Goal: Task Accomplishment & Management: Use online tool/utility

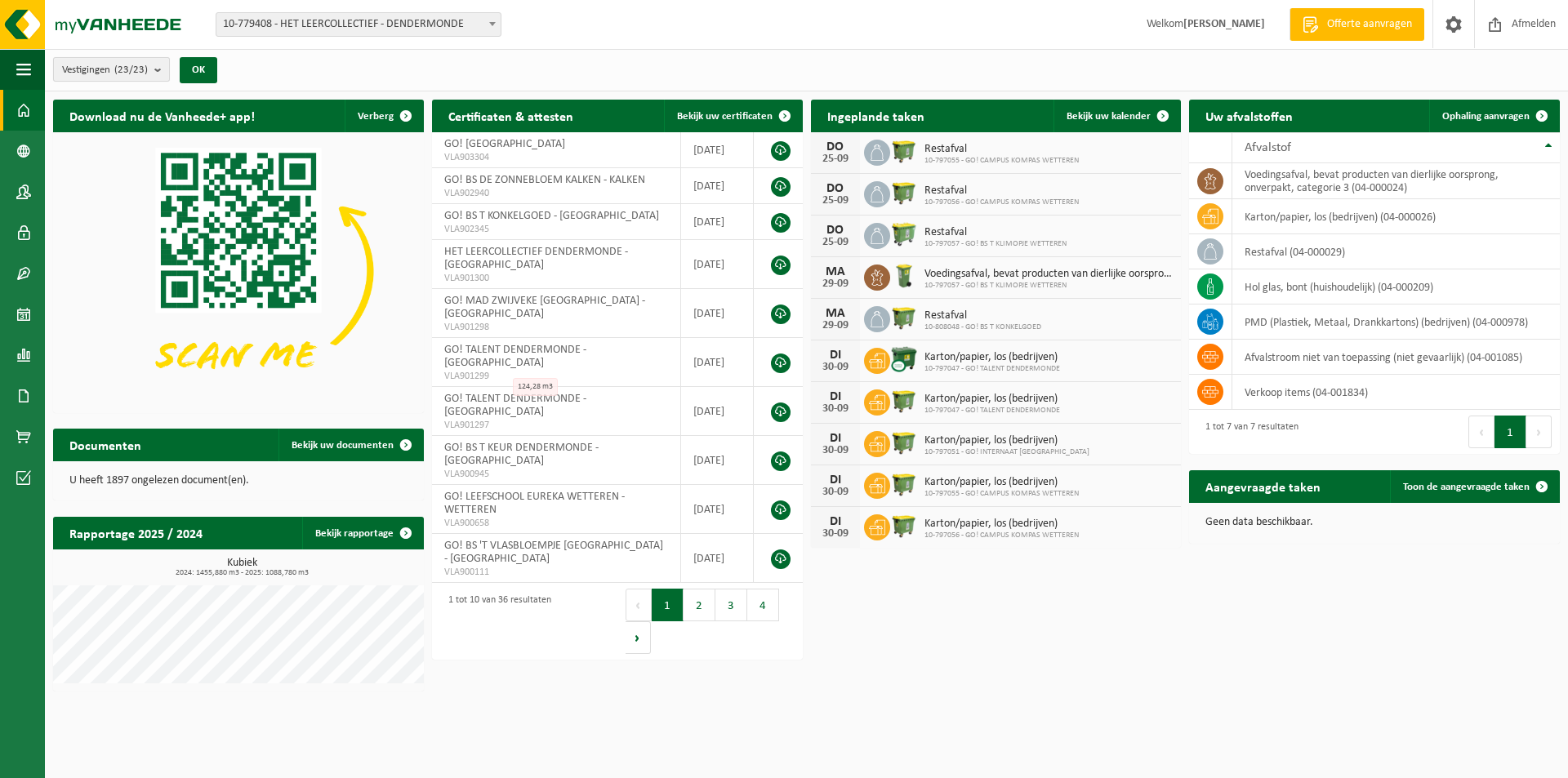
click at [154, 71] on button "Vestigingen (23/23)" at bounding box center [112, 69] width 117 height 24
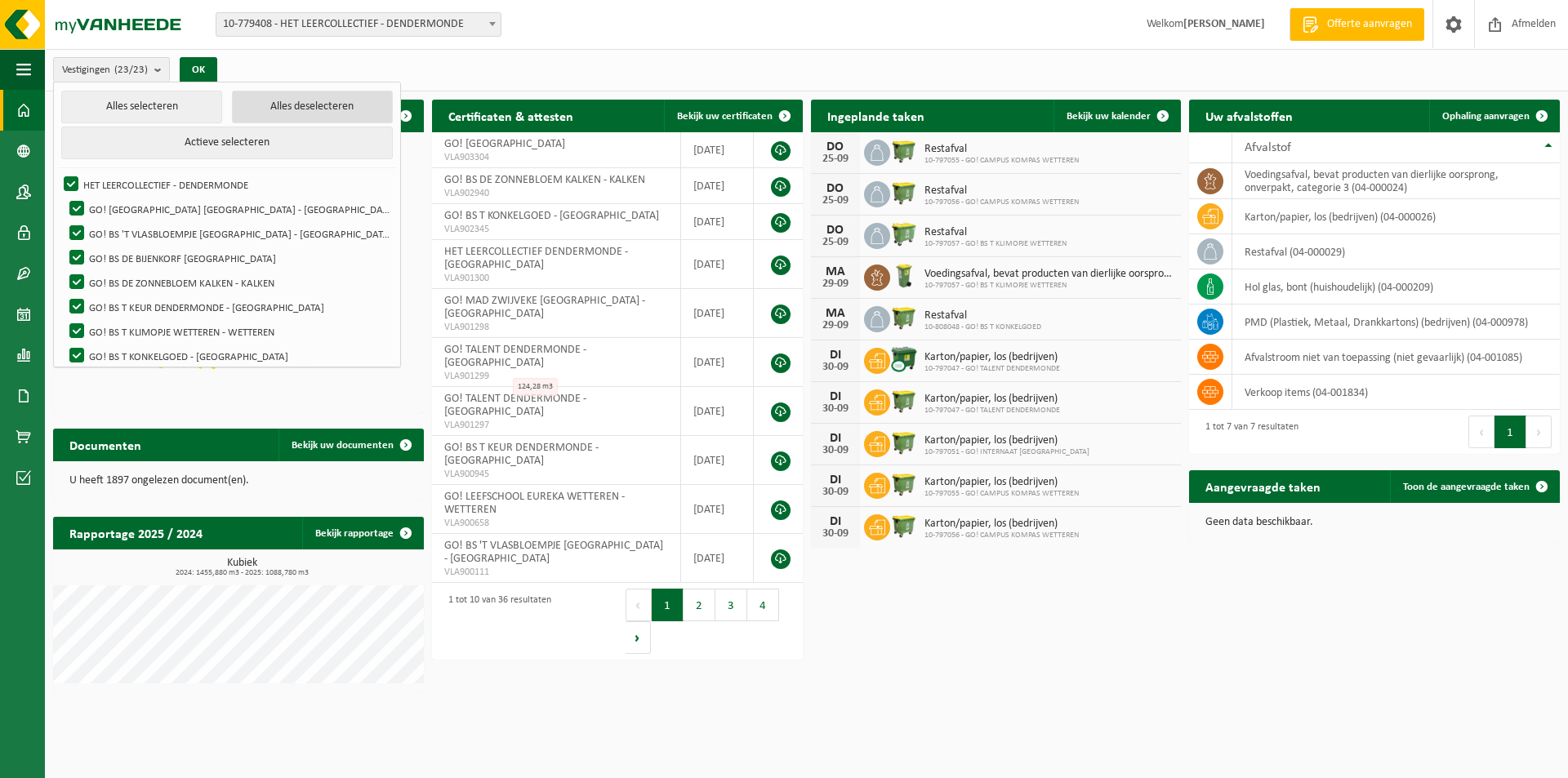
click at [285, 112] on button "Alles deselecteren" at bounding box center [312, 107] width 161 height 32
checkbox input "false"
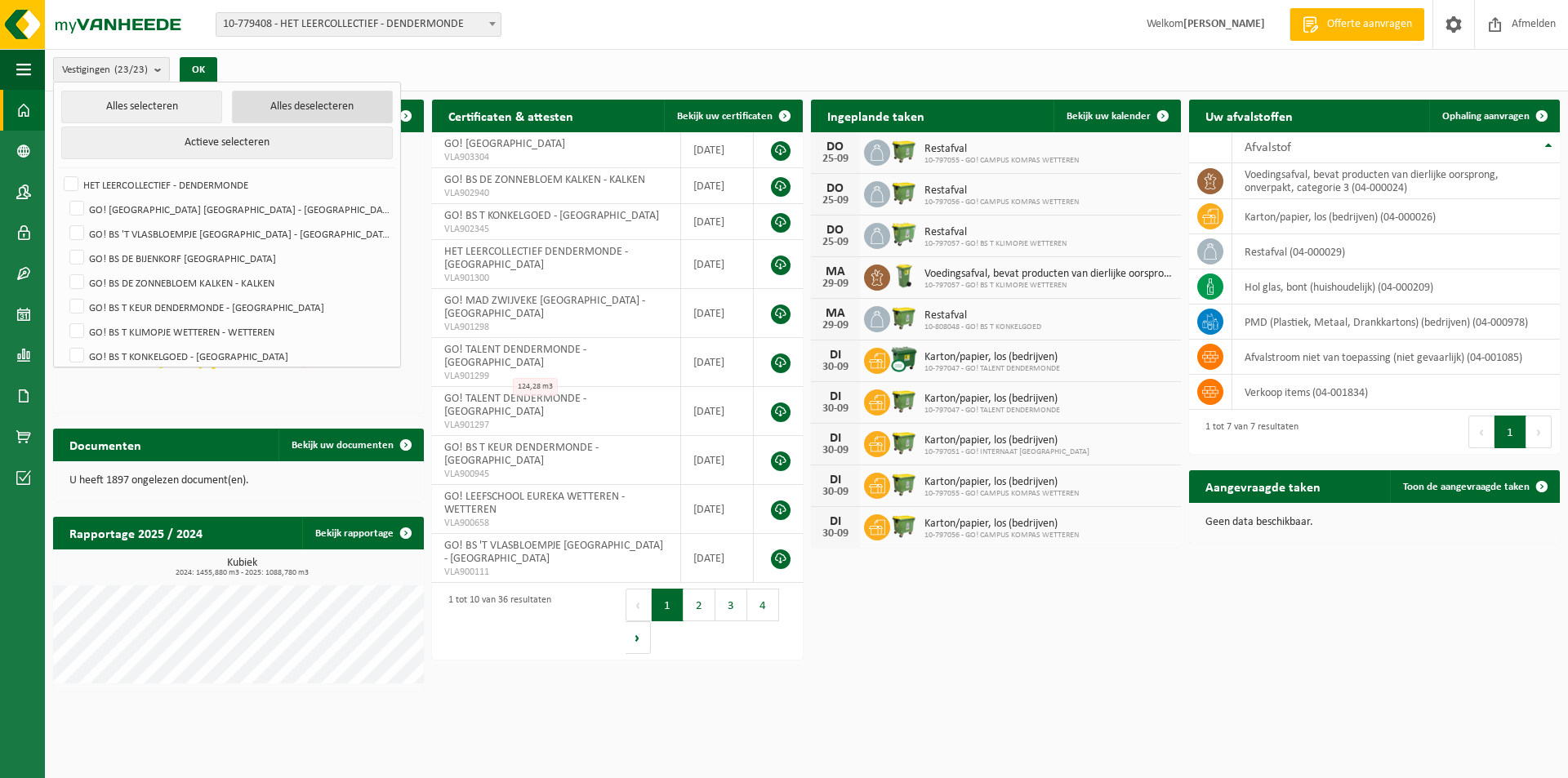
checkbox input "false"
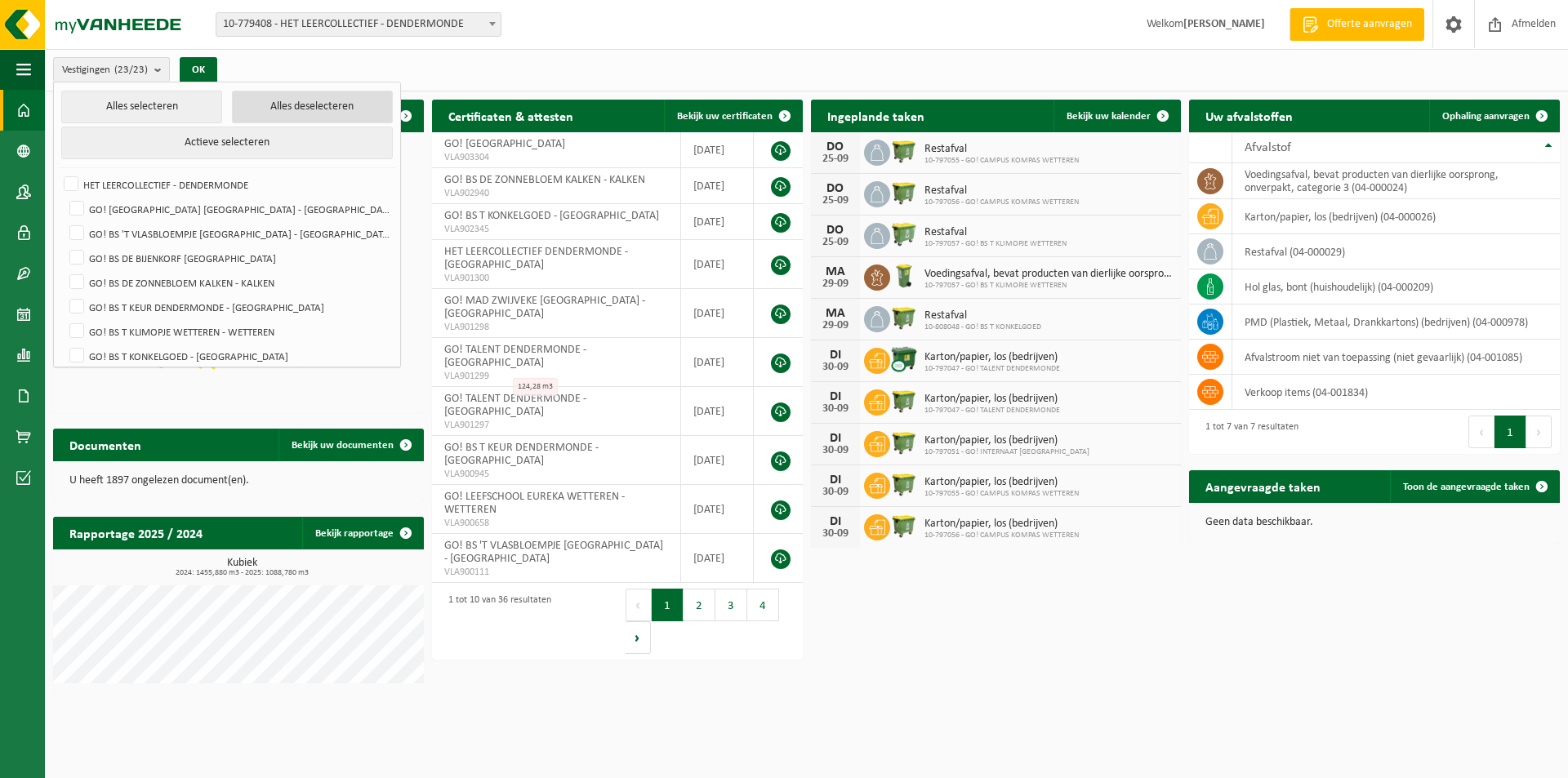
checkbox input "false"
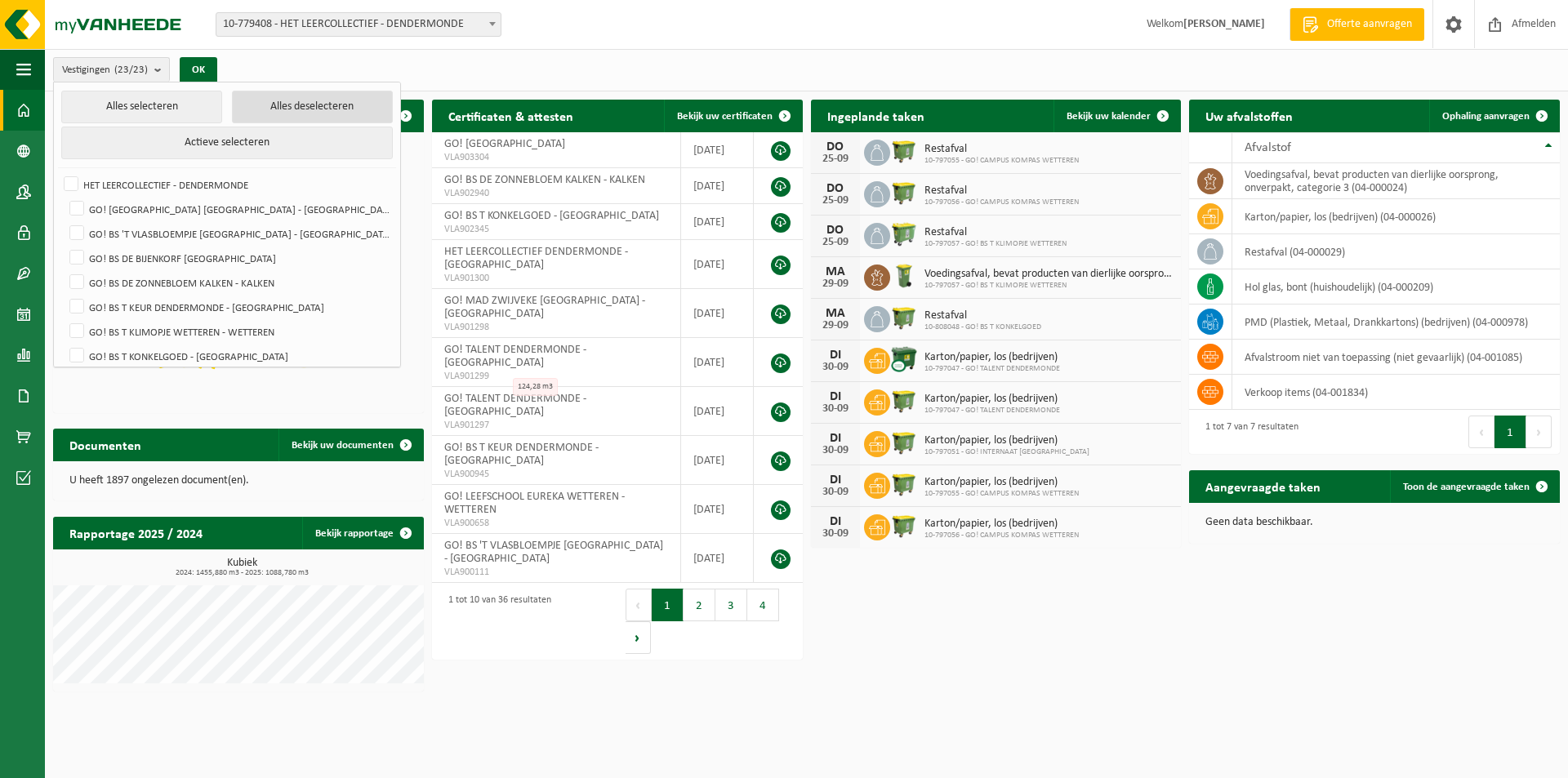
checkbox input "false"
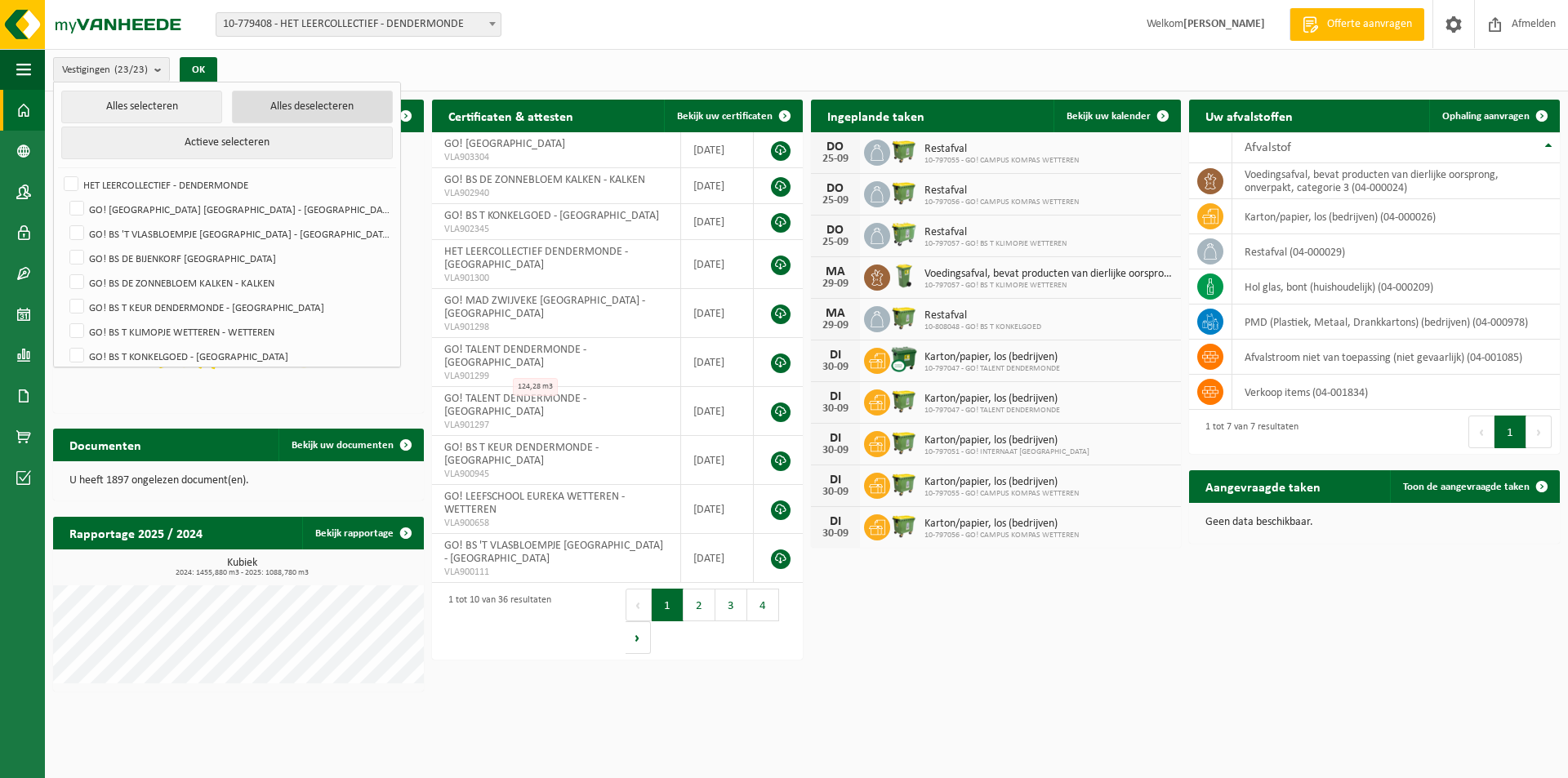
checkbox input "false"
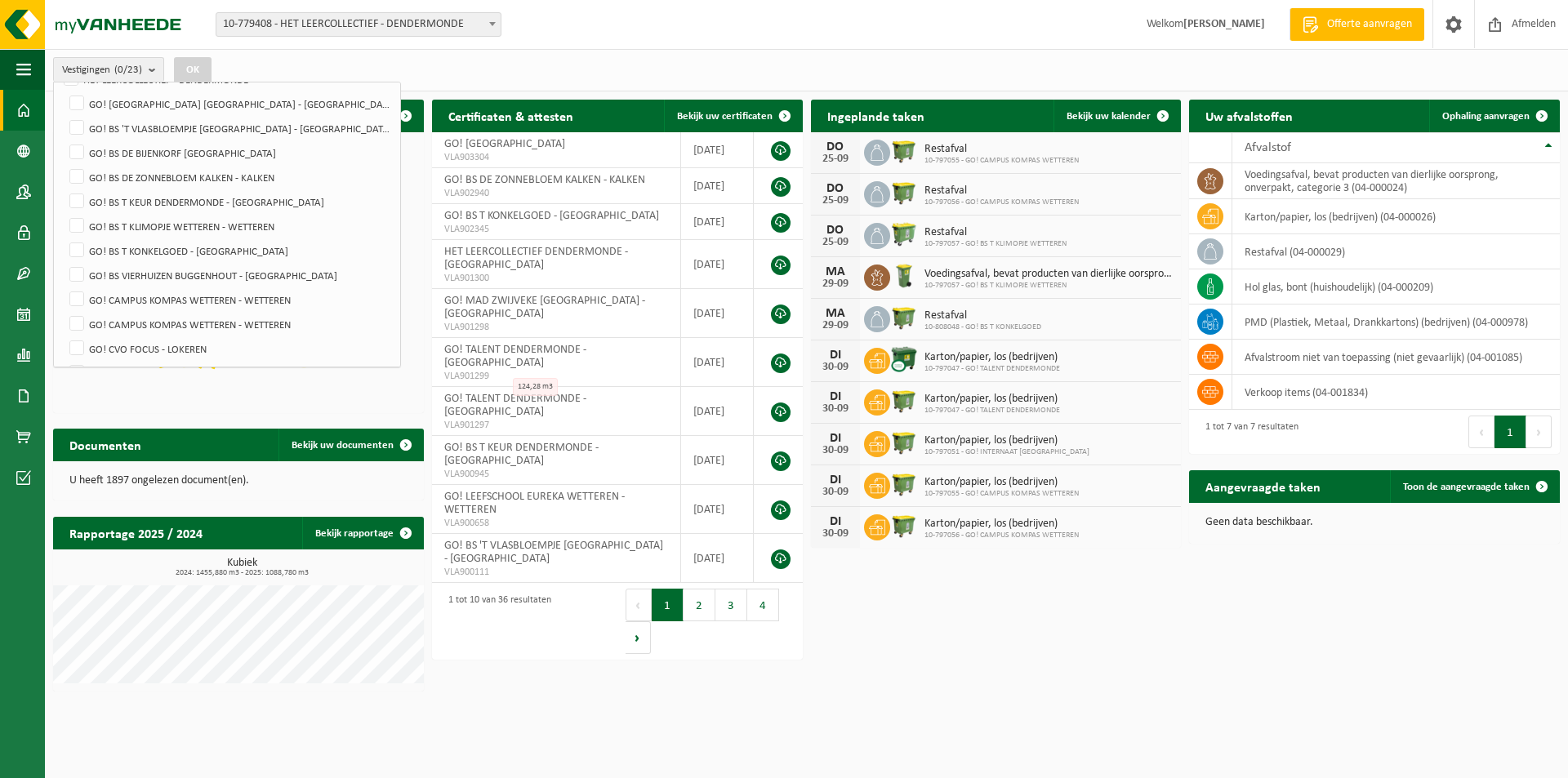
scroll to position [112, 0]
click at [82, 342] on label "GO! CVO FOCUS - LOKEREN" at bounding box center [228, 342] width 326 height 24
click at [63, 330] on input "GO! CVO FOCUS - LOKEREN" at bounding box center [62, 329] width 1 height 1
checkbox input "true"
click at [197, 60] on button "OK" at bounding box center [192, 70] width 37 height 26
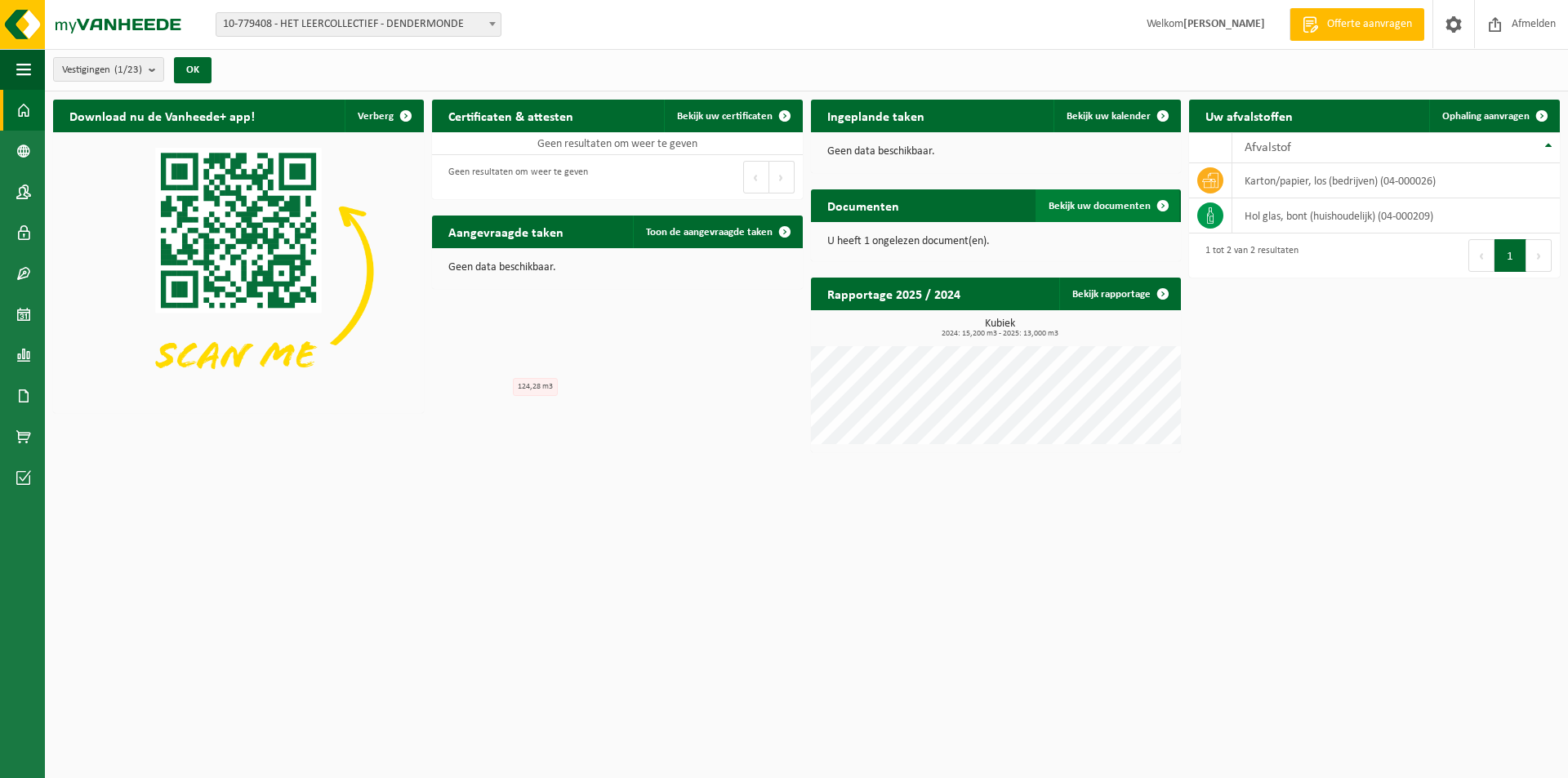
click at [1107, 205] on span "Bekijk uw documenten" at bounding box center [1100, 206] width 102 height 11
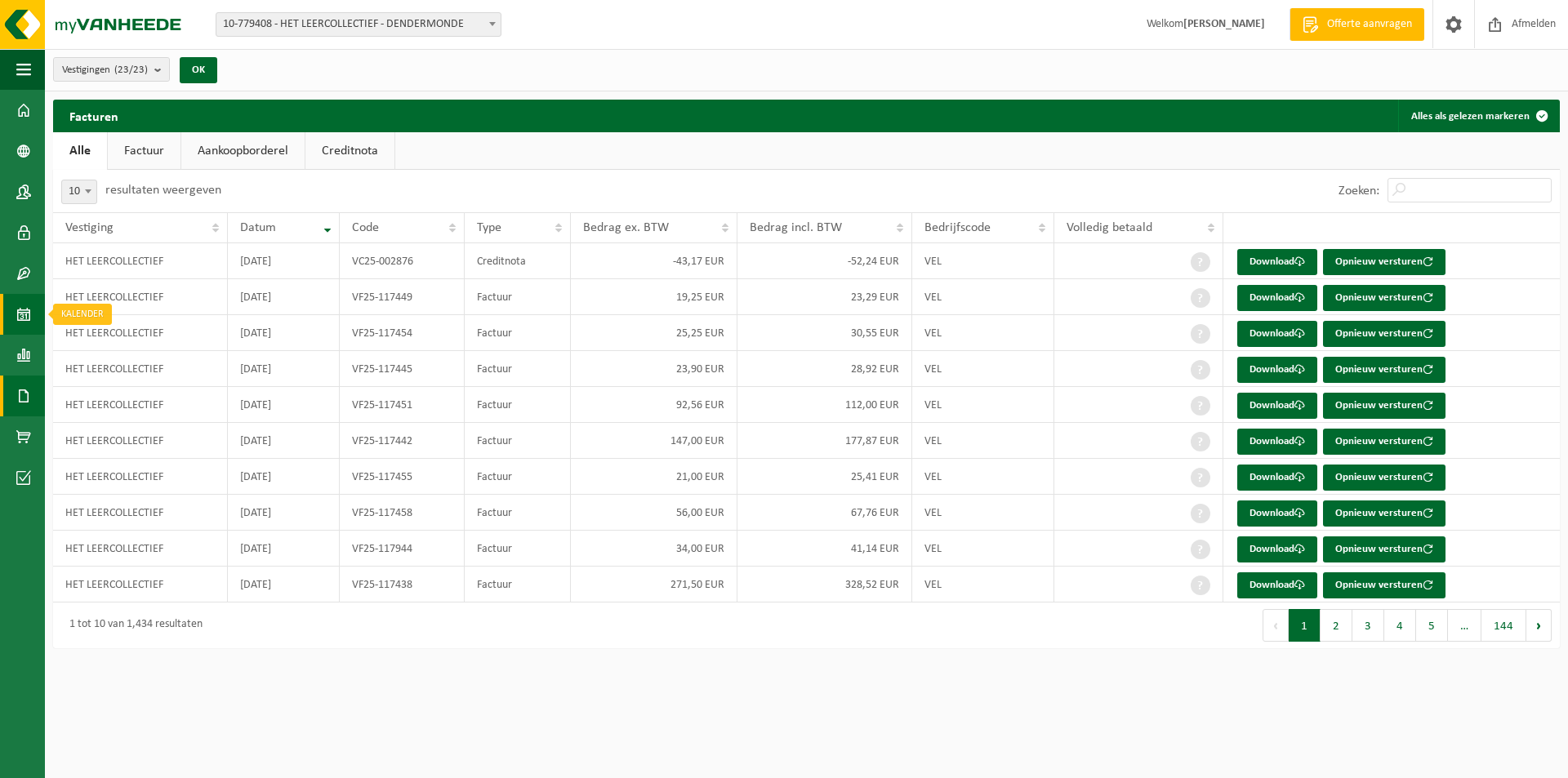
click at [32, 313] on link "Kalender" at bounding box center [22, 314] width 45 height 41
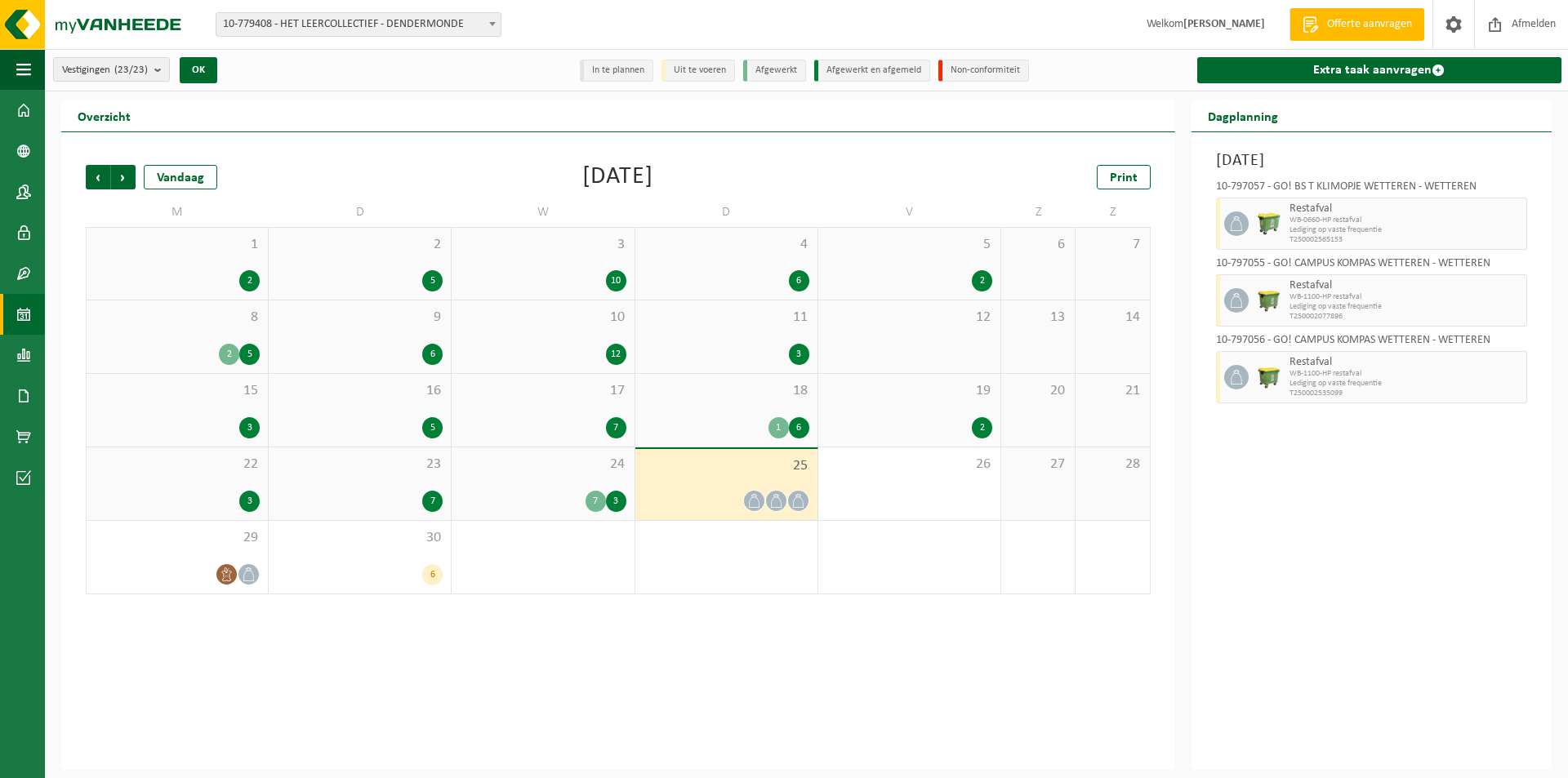
click at [768, 411] on div "18 1 6" at bounding box center [727, 410] width 182 height 72
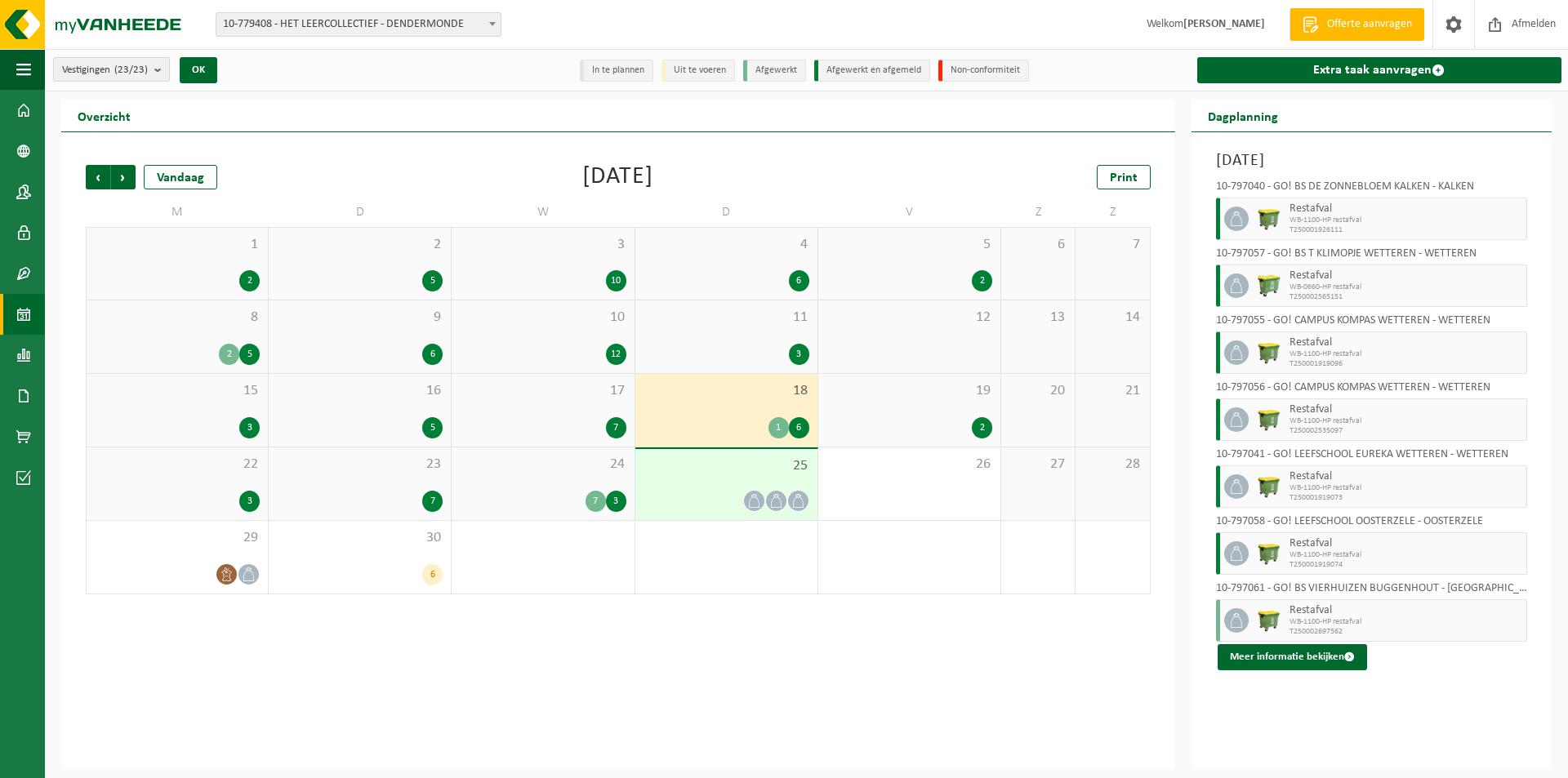
click at [161, 69] on b "submit" at bounding box center [162, 69] width 15 height 22
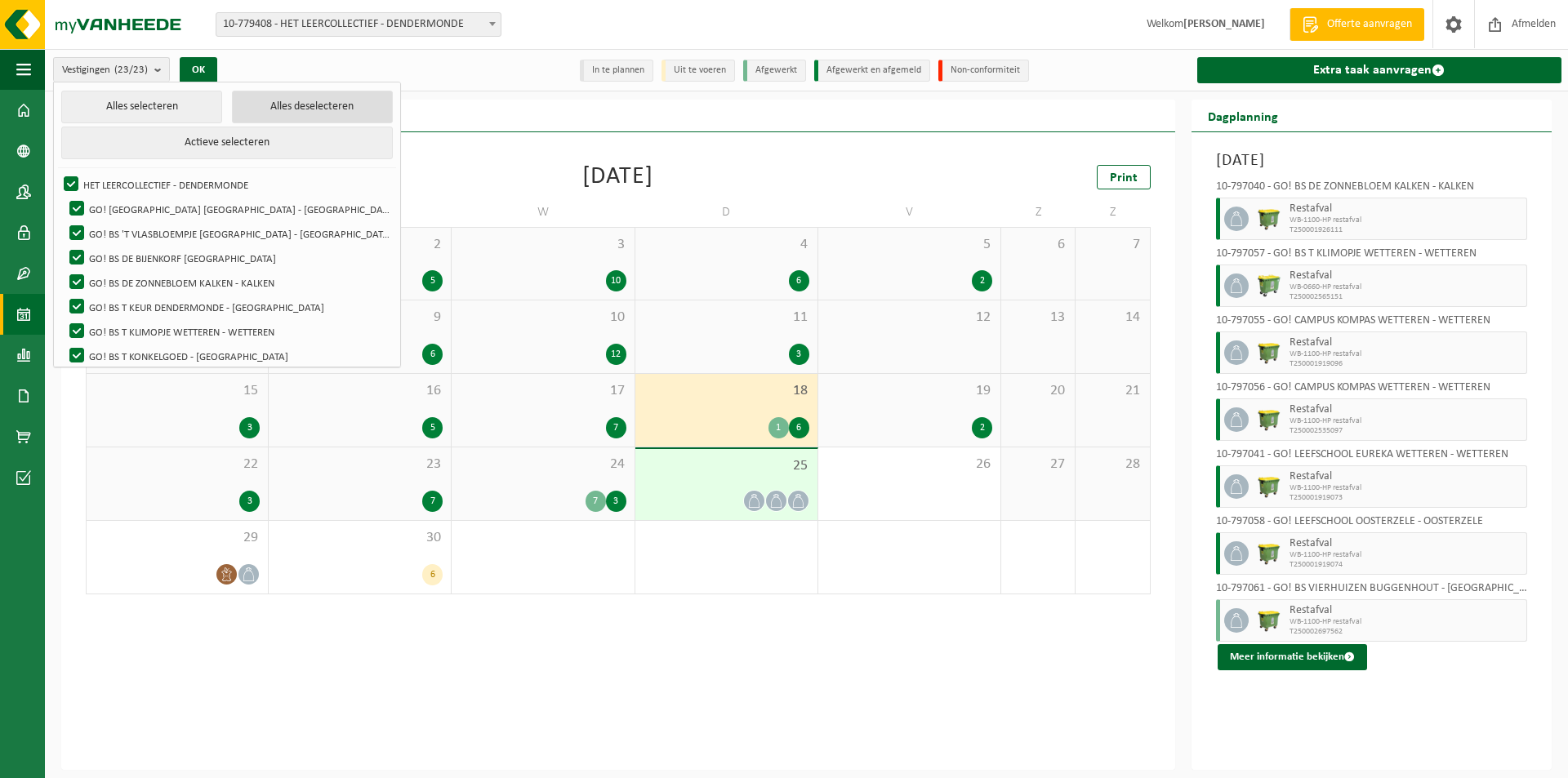
click at [299, 111] on button "Alles deselecteren" at bounding box center [312, 107] width 161 height 32
checkbox input "false"
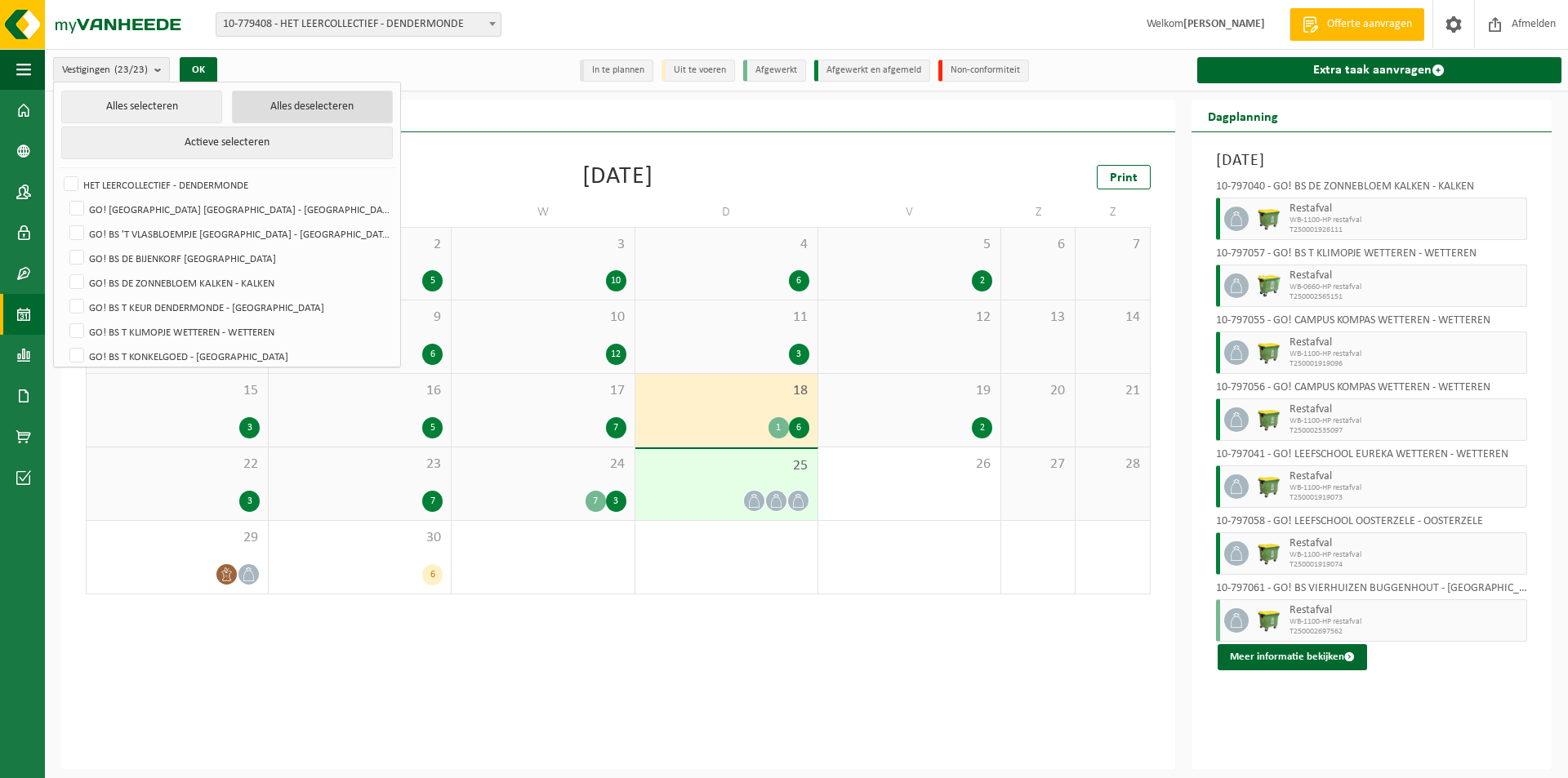
checkbox input "false"
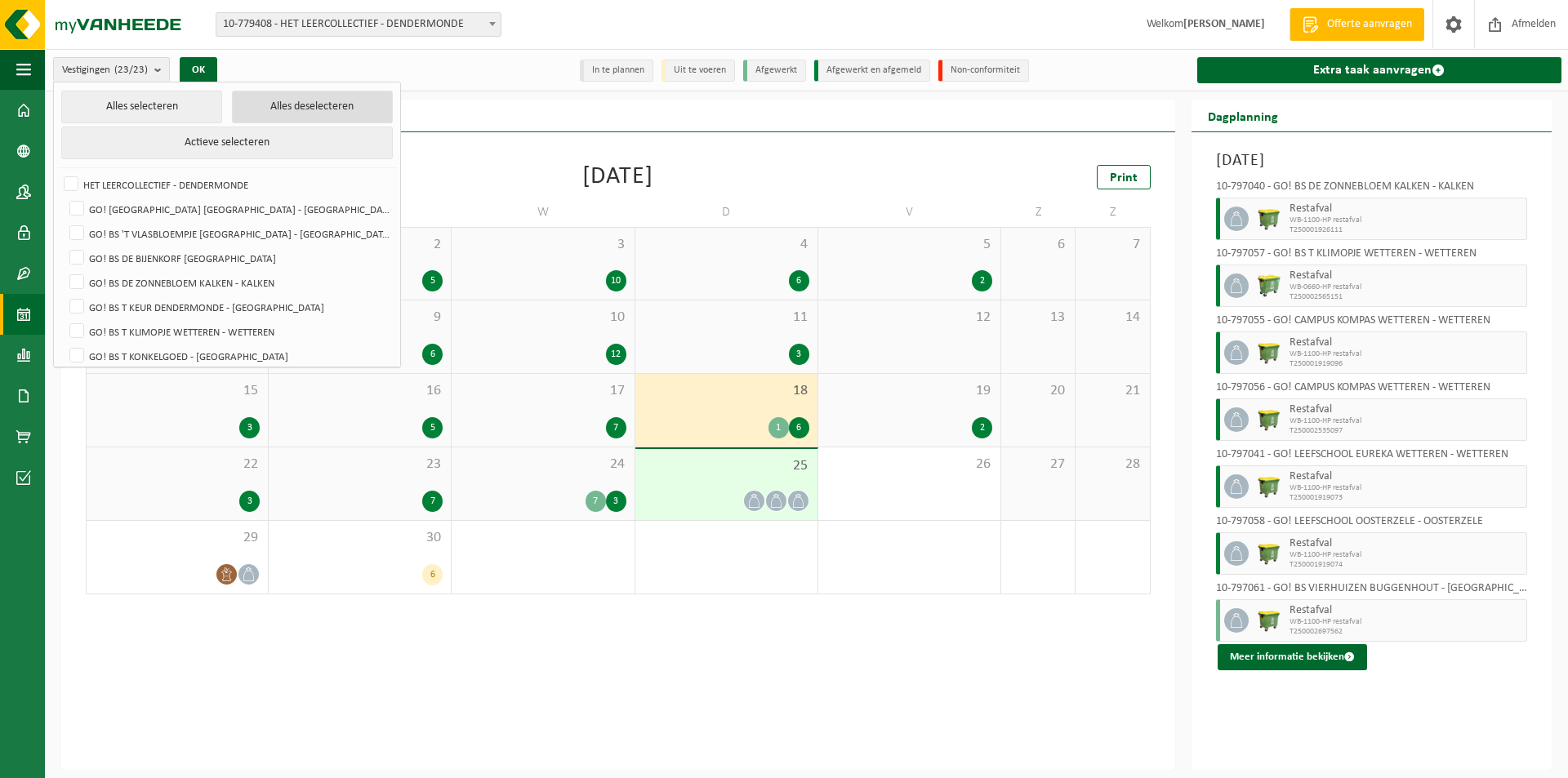
checkbox input "false"
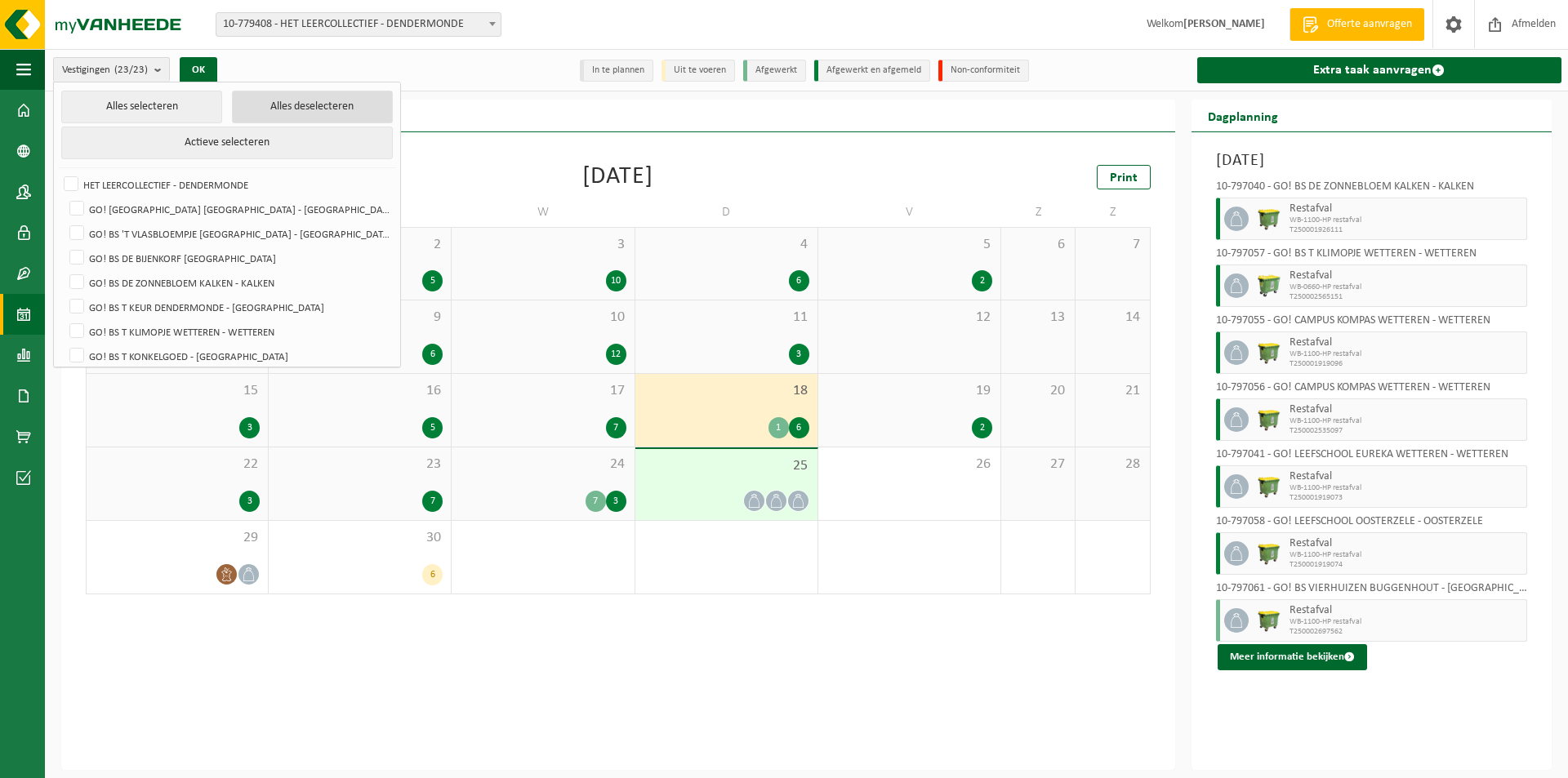
checkbox input "false"
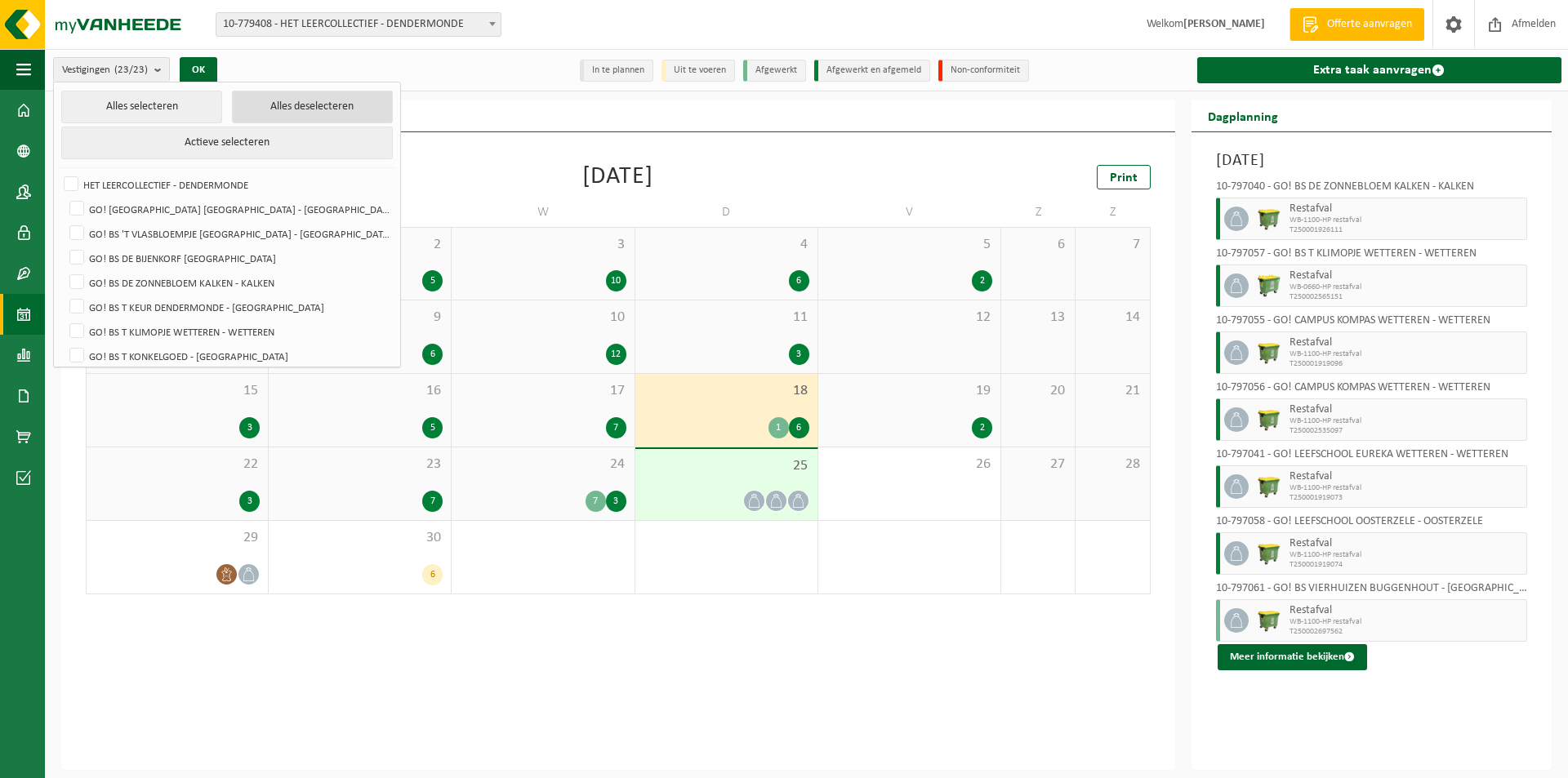
checkbox input "false"
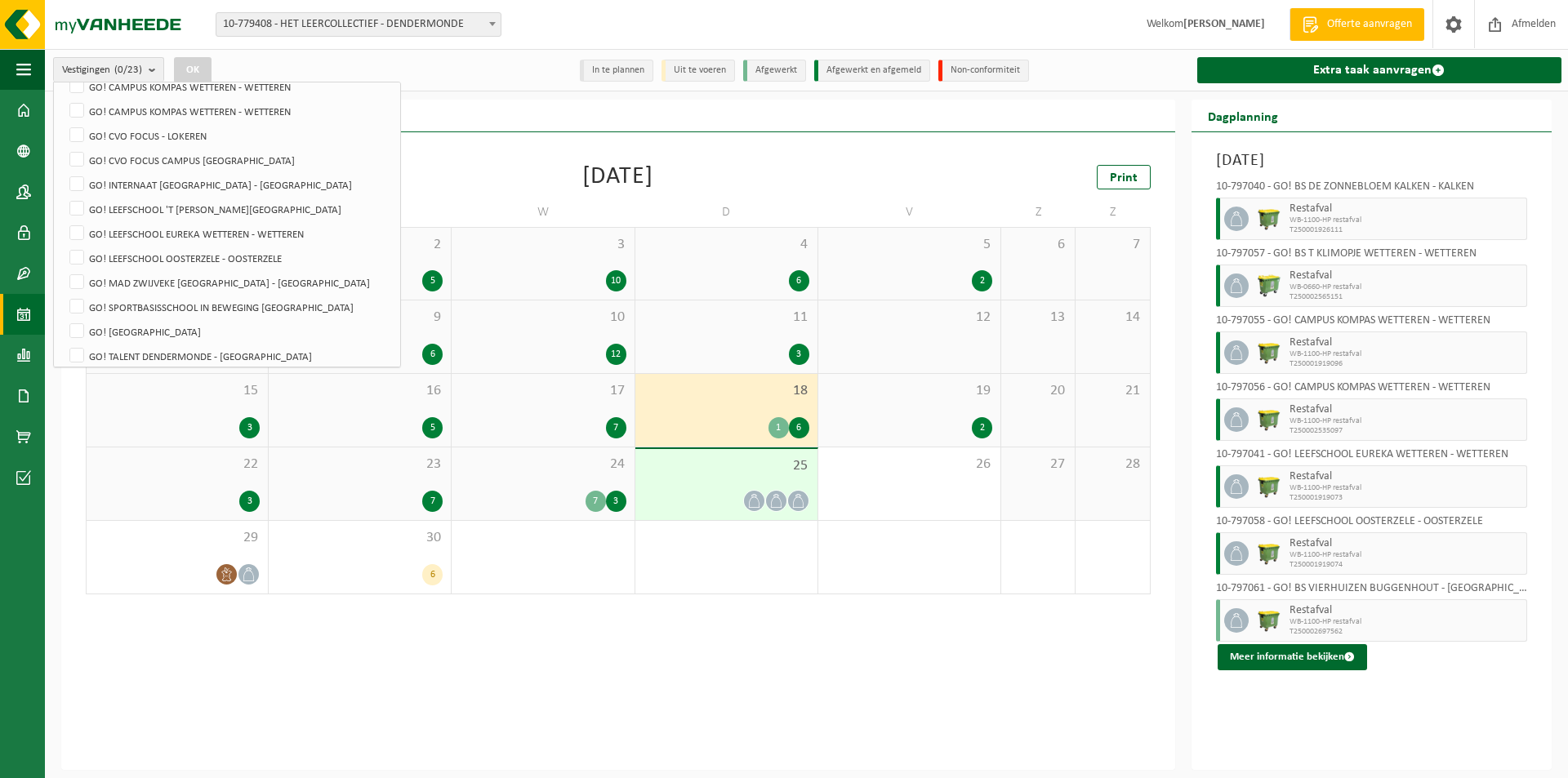
scroll to position [297, 0]
click at [77, 155] on label "GO! CVO FOCUS - LOKEREN" at bounding box center [228, 156] width 326 height 24
click at [63, 144] on input "GO! CVO FOCUS - LOKEREN" at bounding box center [62, 144] width 1 height 1
checkbox input "true"
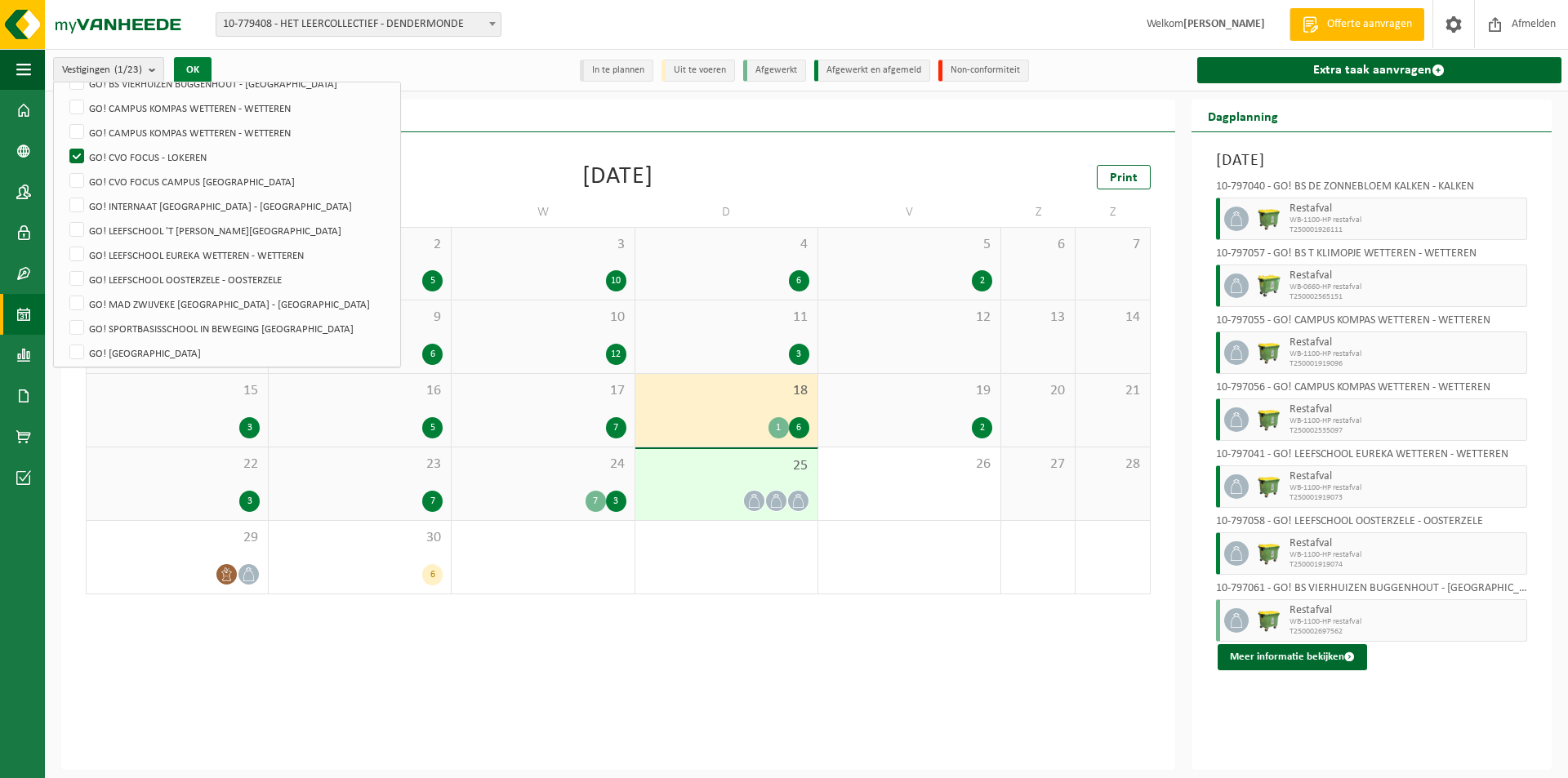
click at [204, 64] on button "OK" at bounding box center [192, 70] width 37 height 26
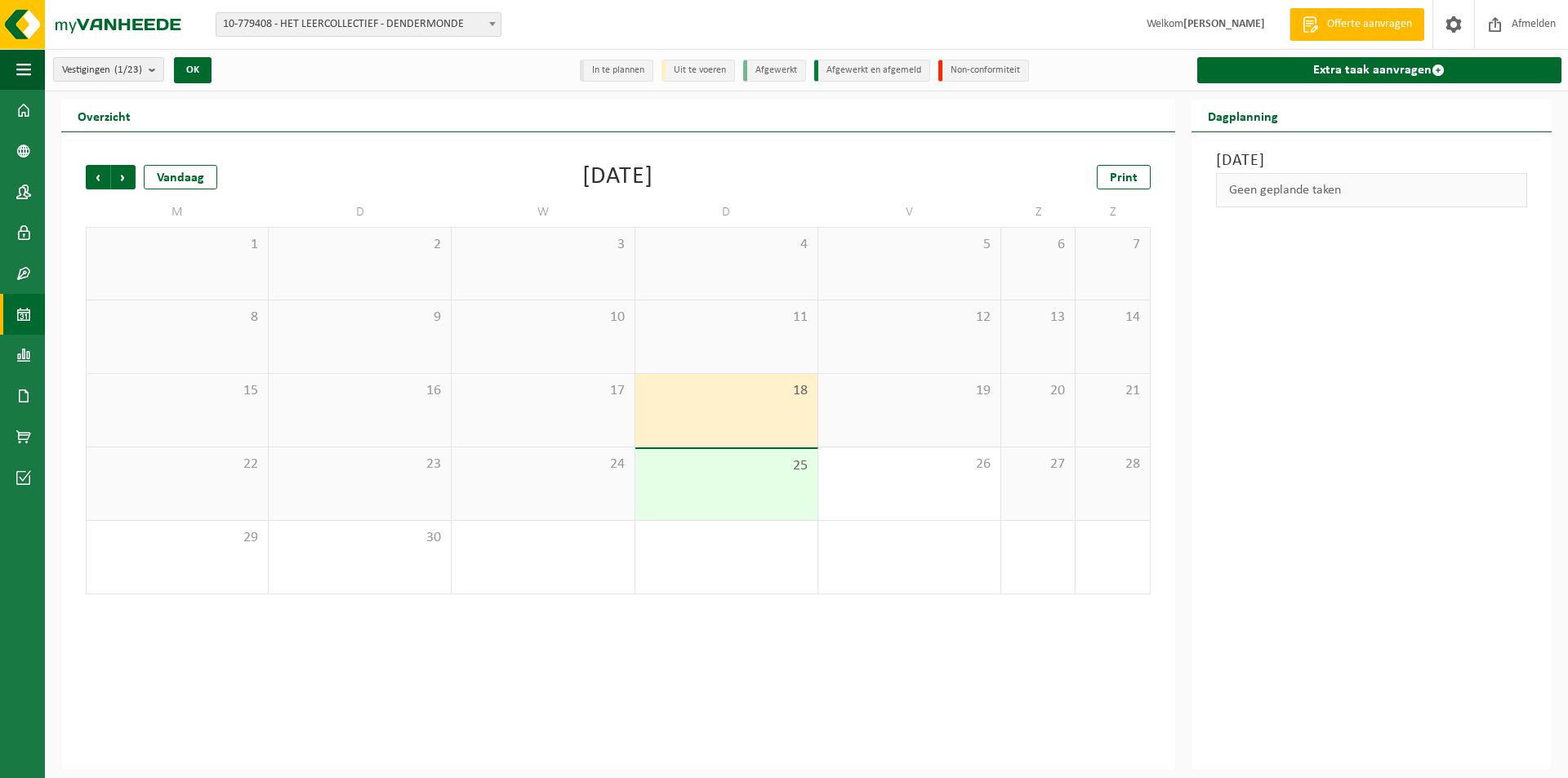
click at [570, 405] on div "17" at bounding box center [542, 410] width 182 height 72
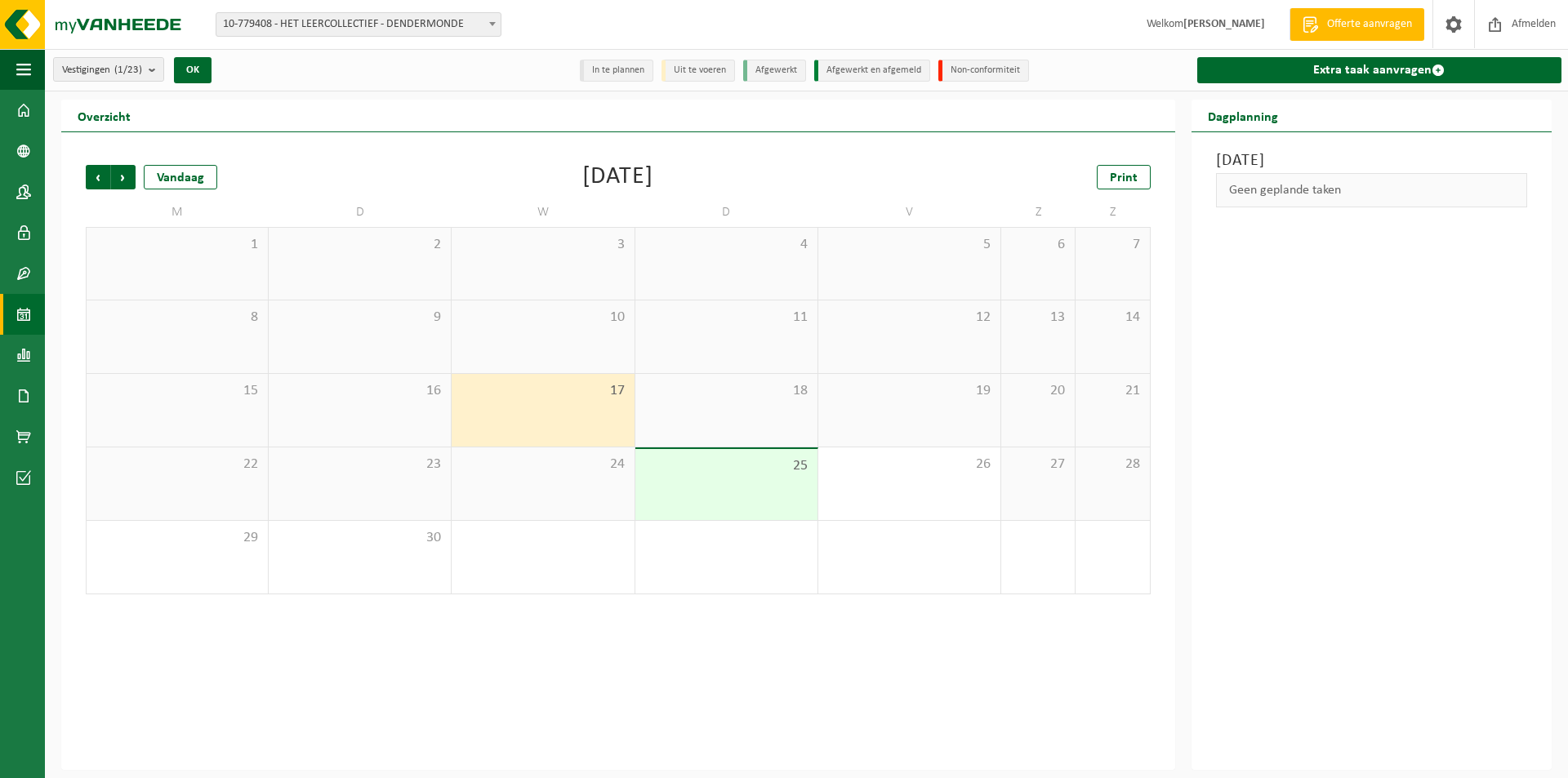
click at [563, 486] on div "24" at bounding box center [542, 483] width 182 height 72
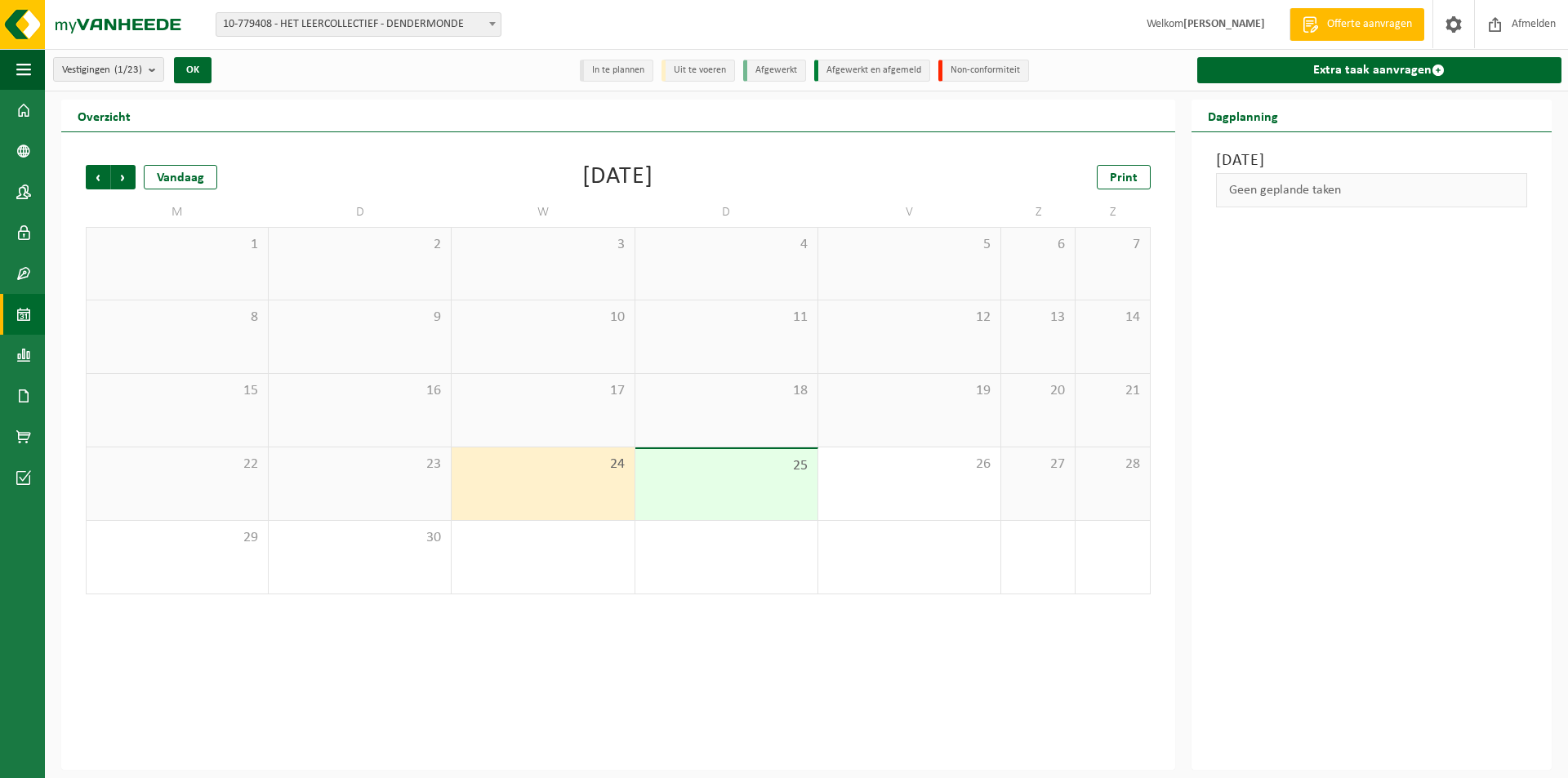
drag, startPoint x: 701, startPoint y: 481, endPoint x: 640, endPoint y: 491, distance: 61.8
click at [640, 491] on div "25" at bounding box center [727, 484] width 182 height 71
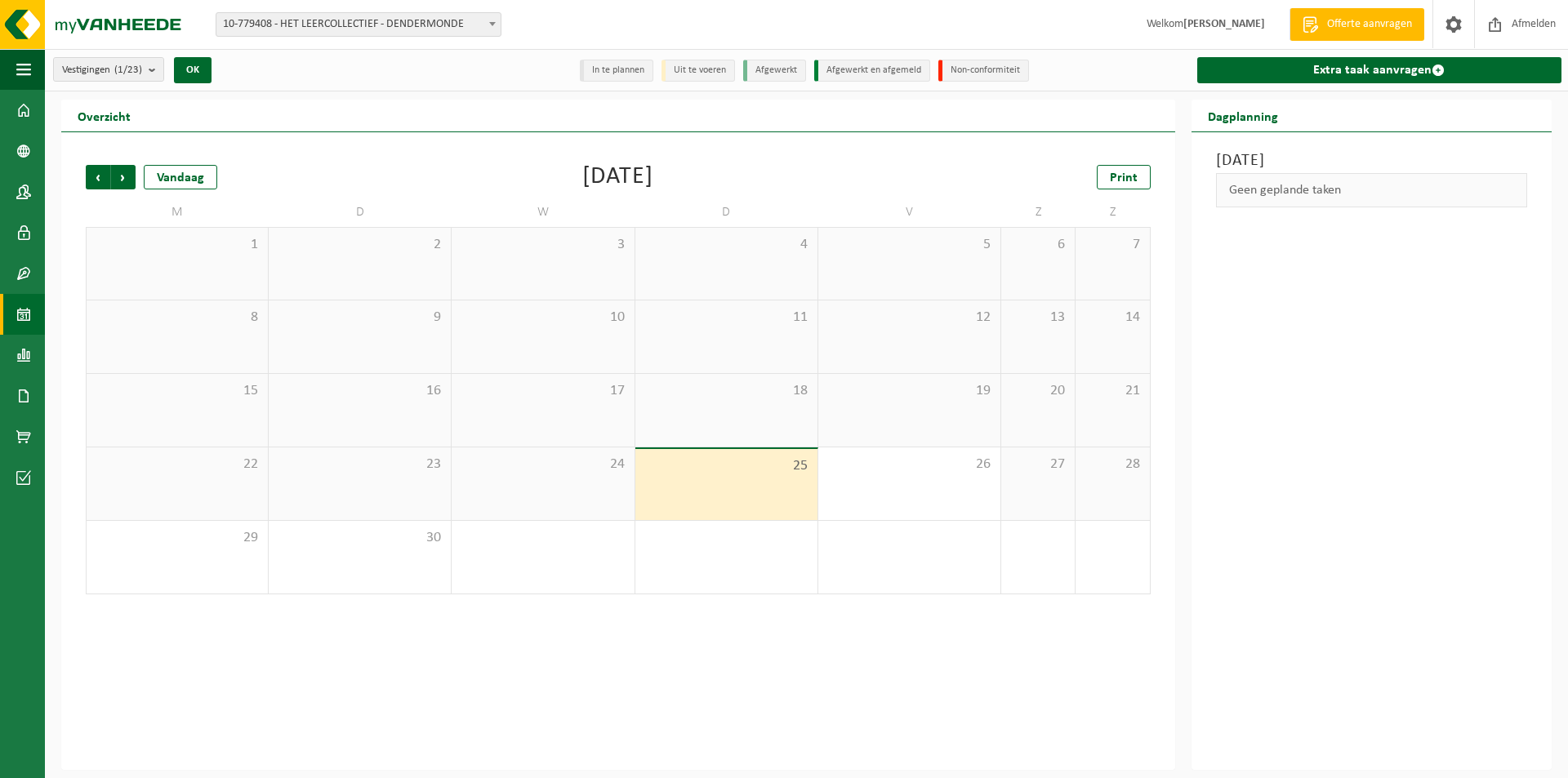
click at [606, 485] on div "24" at bounding box center [542, 483] width 182 height 72
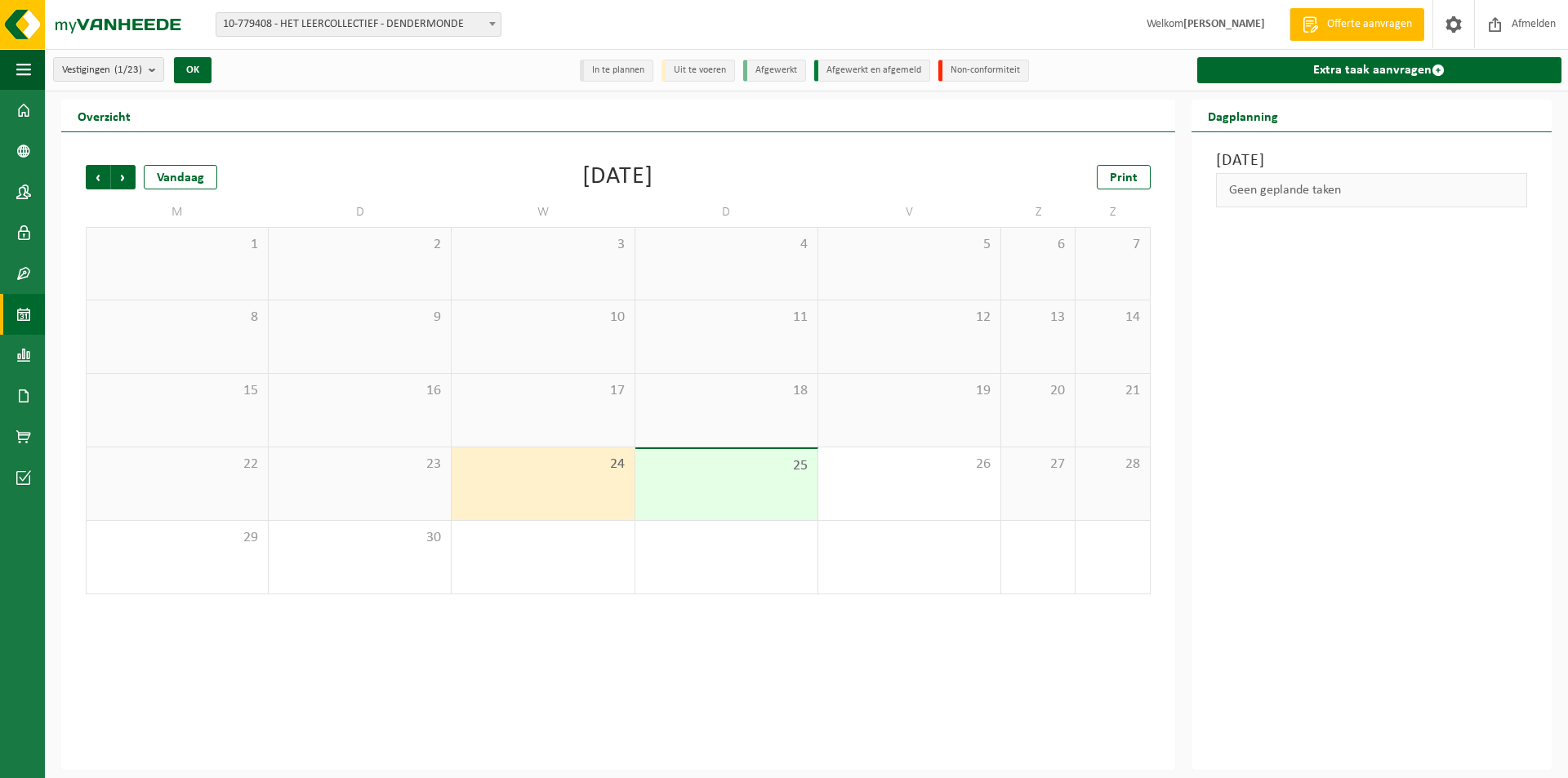
click at [711, 484] on div "25" at bounding box center [727, 484] width 182 height 71
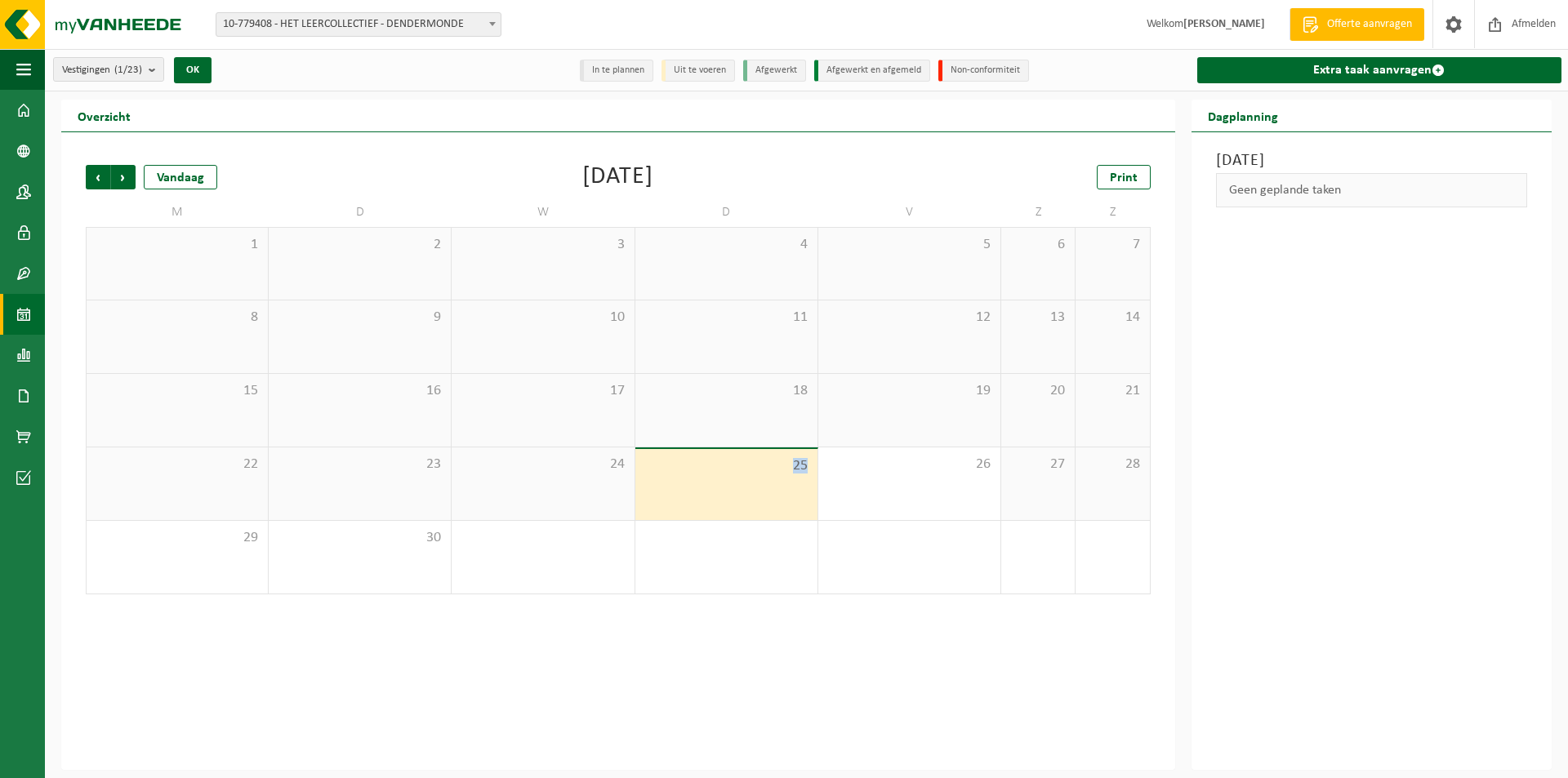
click at [711, 484] on div "25" at bounding box center [727, 484] width 182 height 71
click at [711, 486] on div "25" at bounding box center [727, 484] width 182 height 71
click at [560, 578] on div "1" at bounding box center [542, 556] width 182 height 72
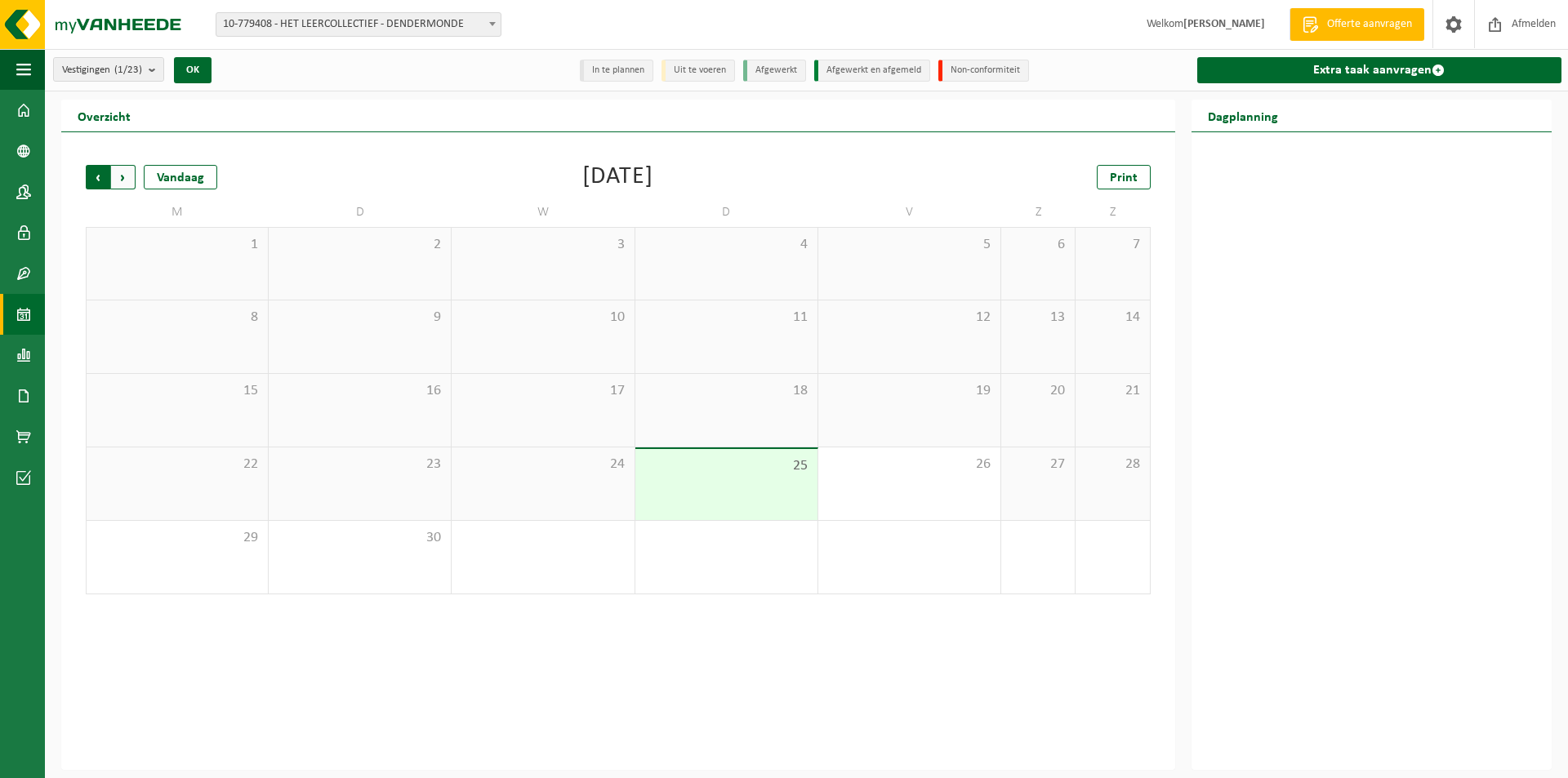
click at [134, 181] on span "Volgende" at bounding box center [122, 177] width 24 height 24
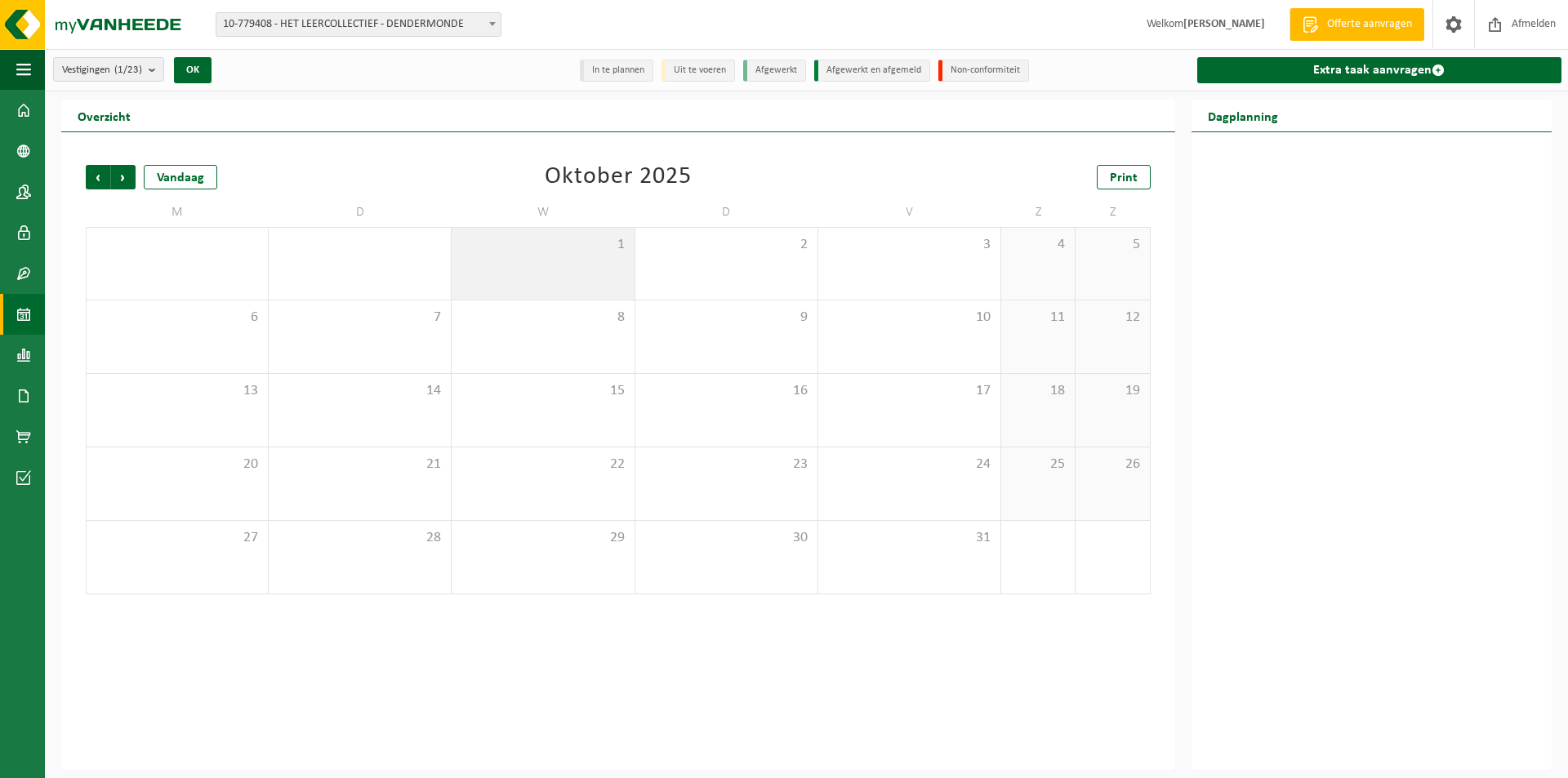
click at [508, 251] on span "1" at bounding box center [542, 245] width 166 height 18
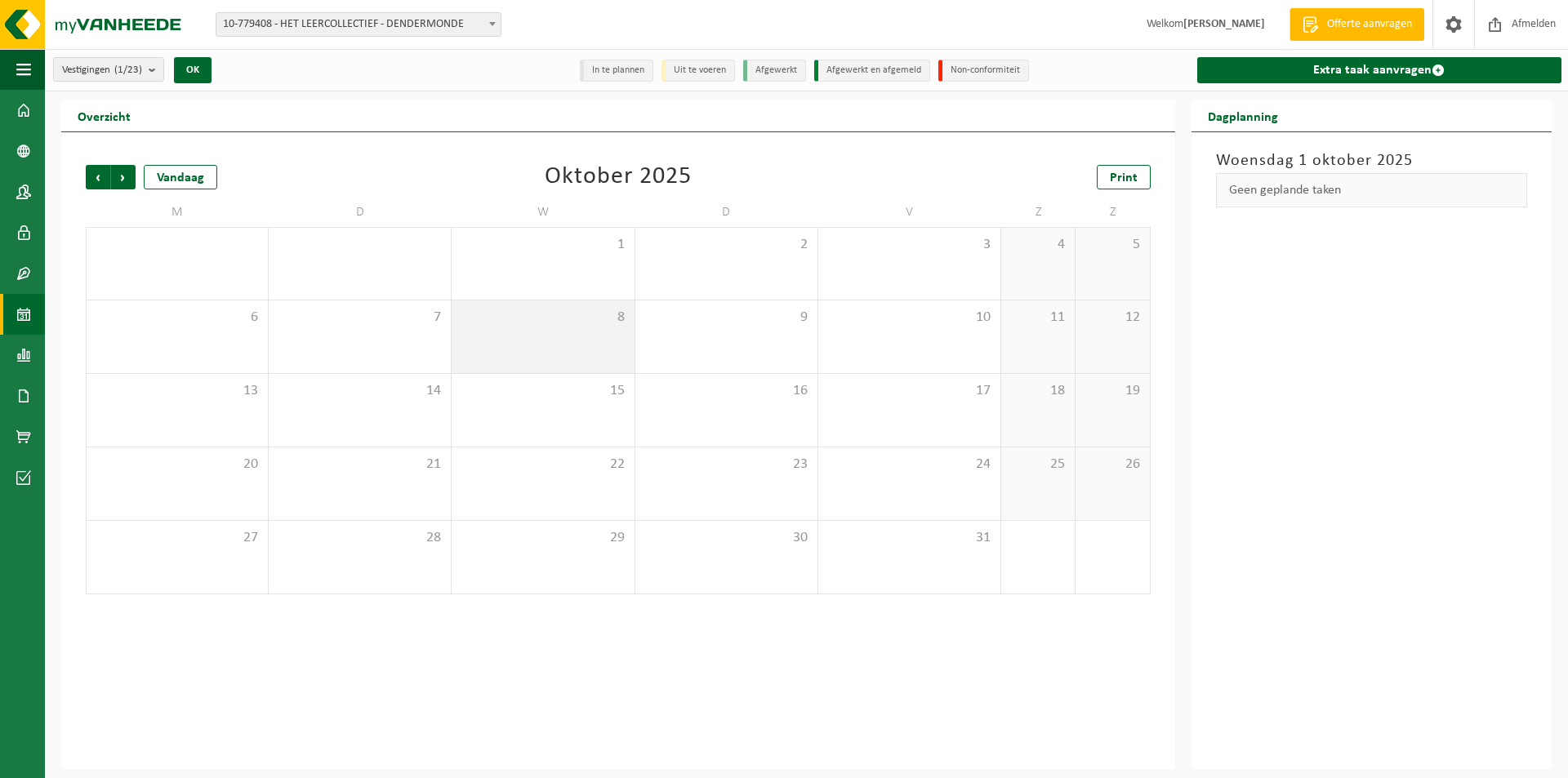
click at [569, 357] on div "8" at bounding box center [542, 337] width 182 height 72
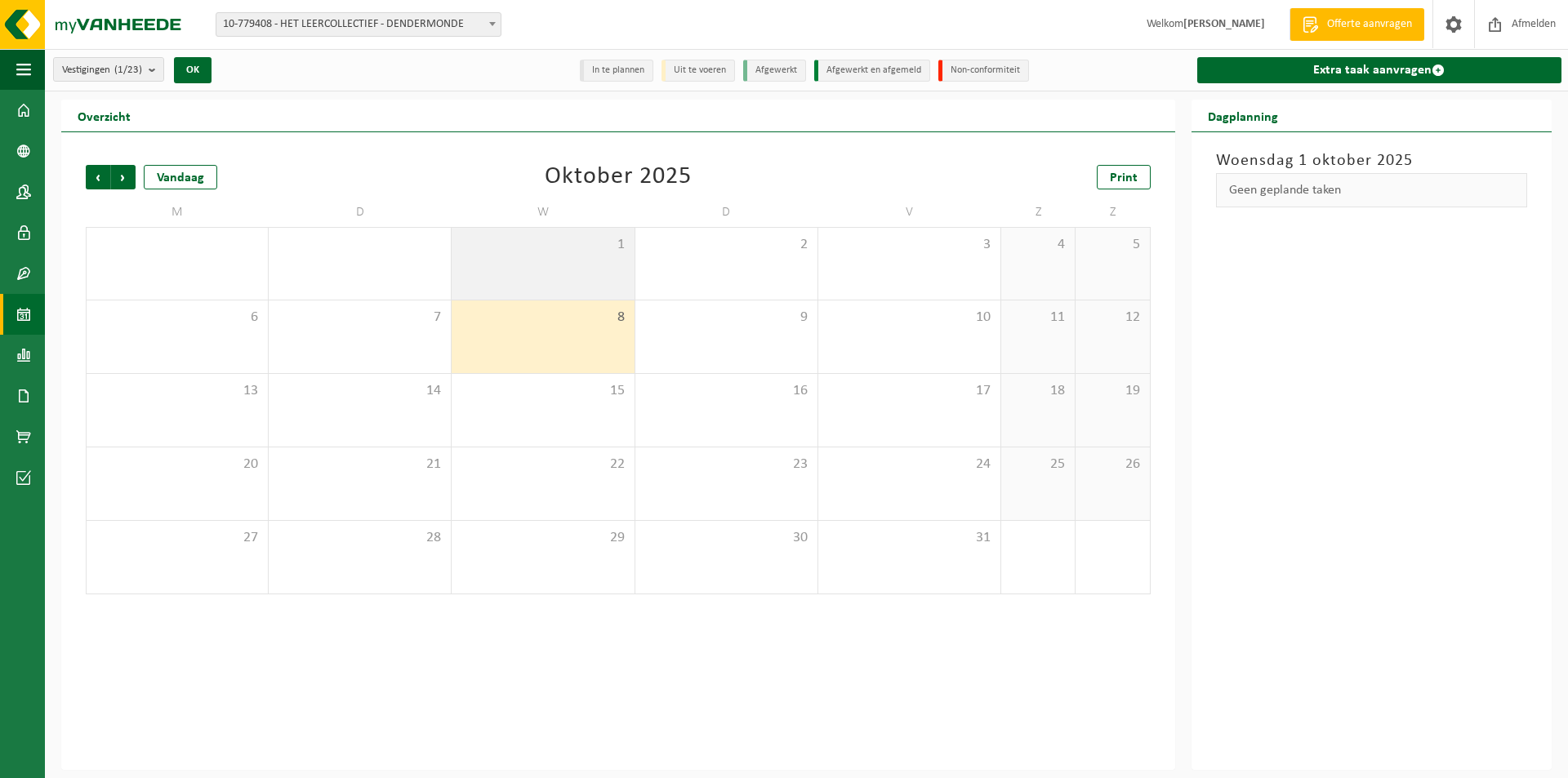
click at [573, 277] on div "1" at bounding box center [542, 263] width 182 height 72
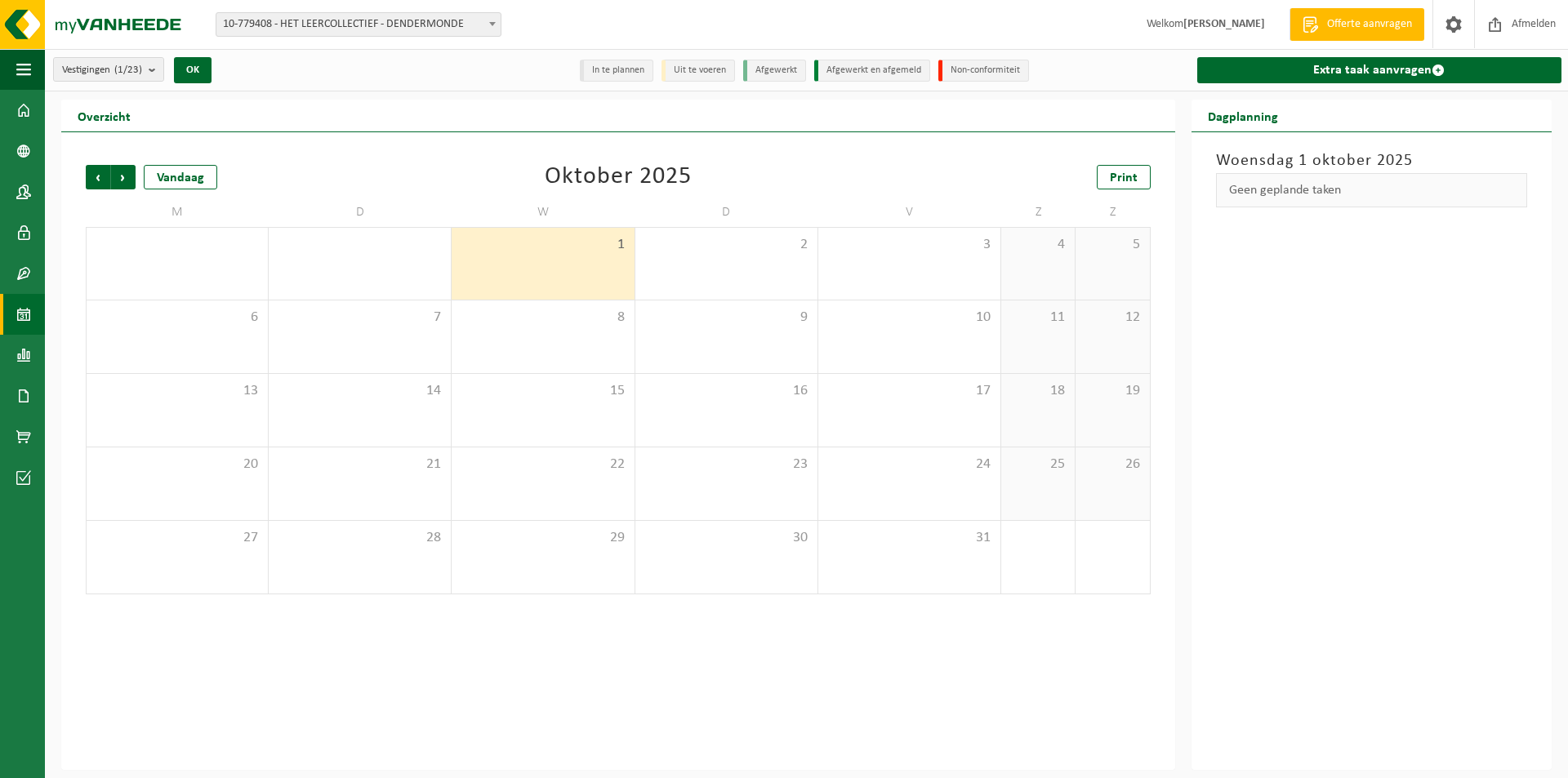
click at [572, 273] on div "1" at bounding box center [542, 263] width 182 height 72
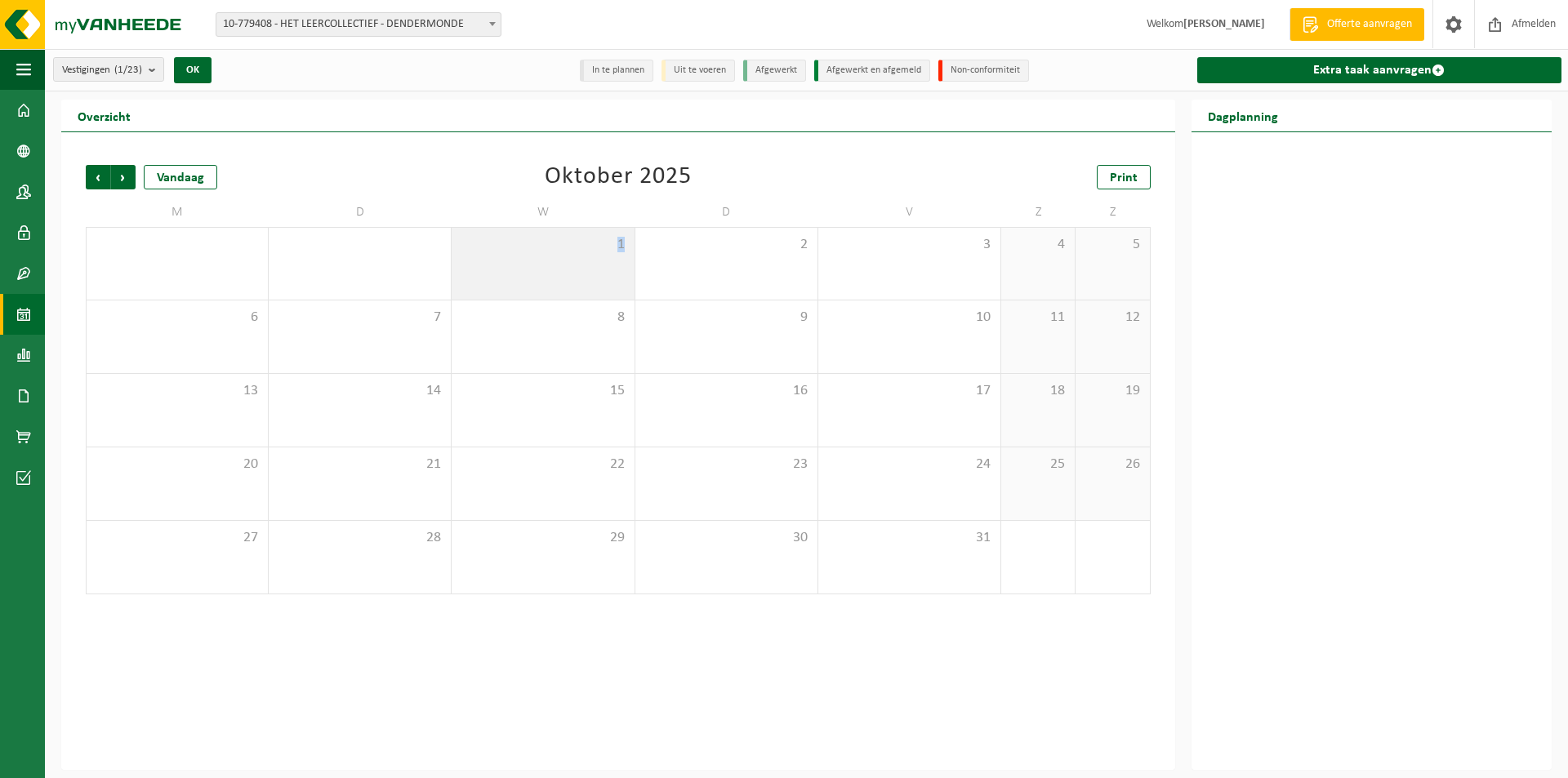
click at [572, 273] on div "1" at bounding box center [542, 263] width 182 height 72
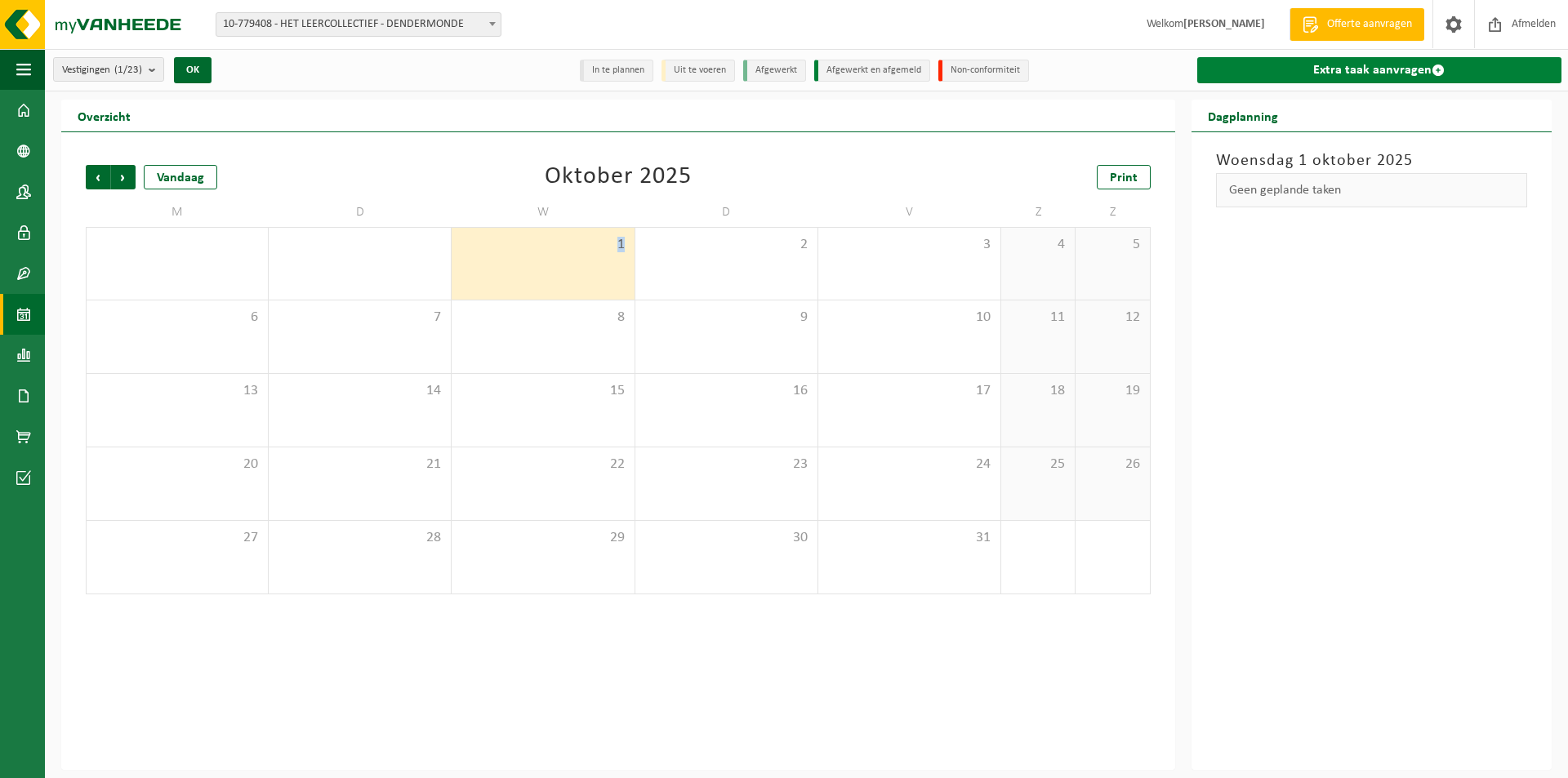
click at [1381, 70] on link "Extra taak aanvragen" at bounding box center [1379, 70] width 364 height 26
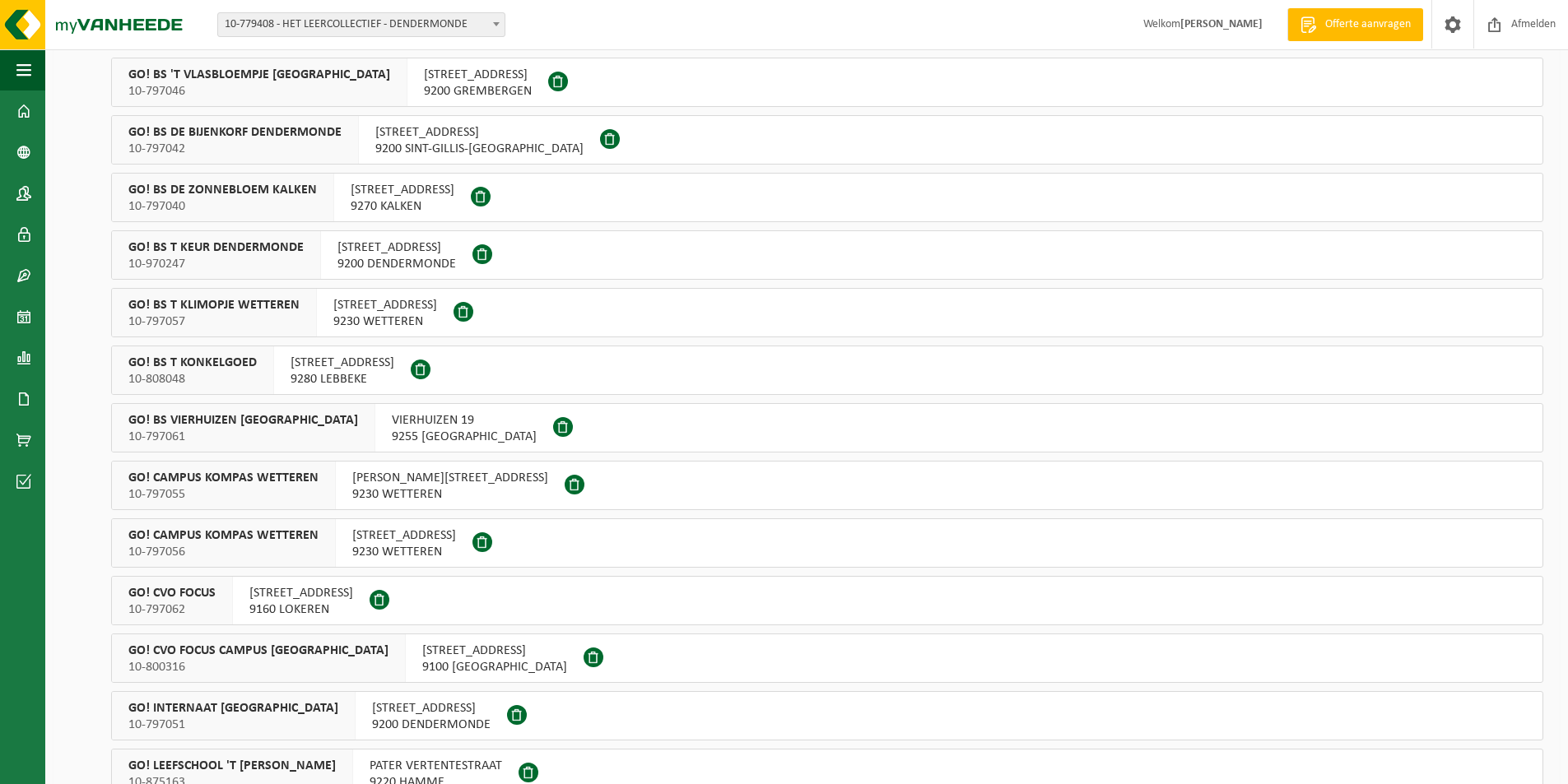
scroll to position [247, 0]
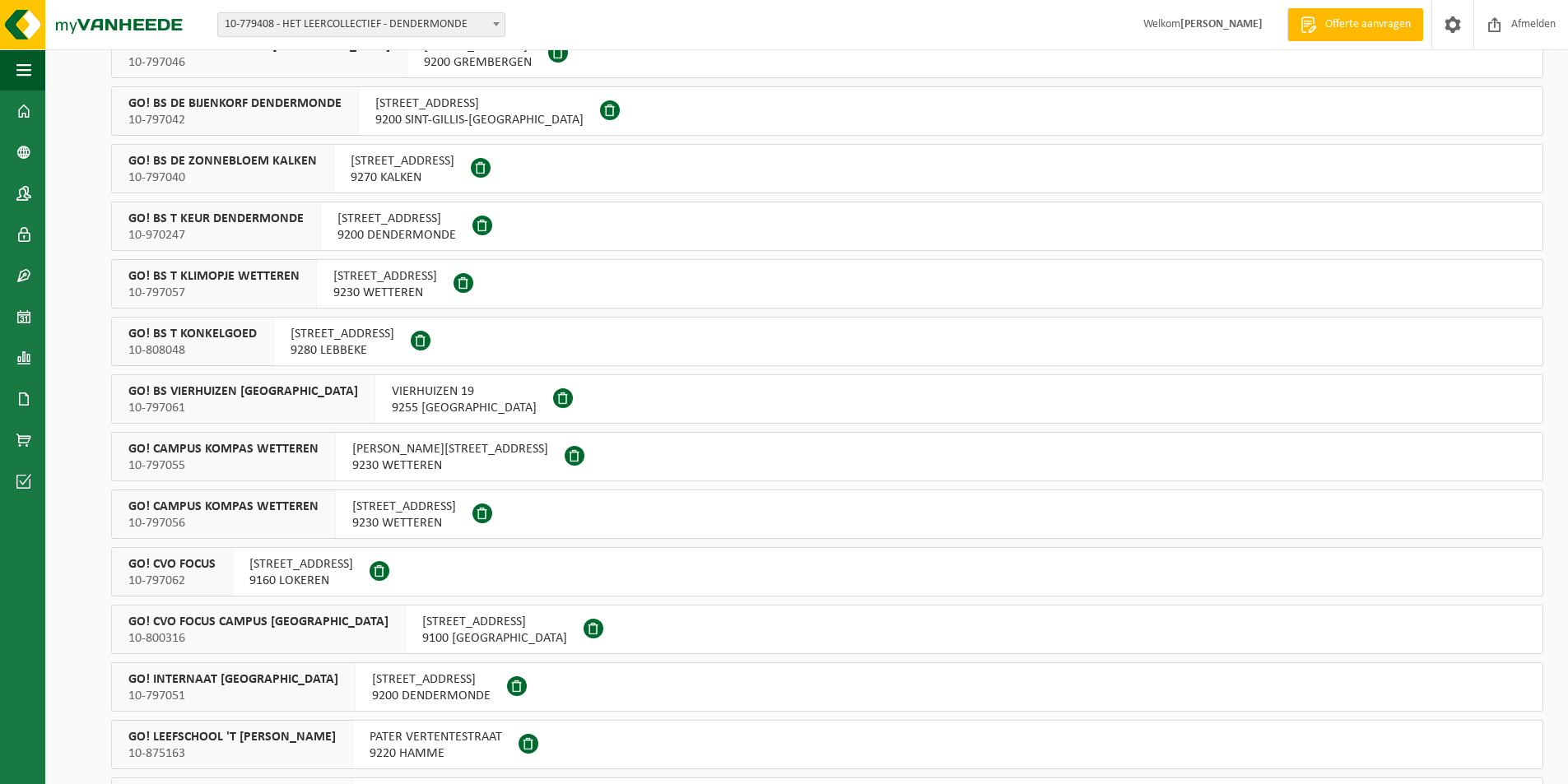
click at [301, 567] on span "[STREET_ADDRESS]" at bounding box center [302, 565] width 104 height 17
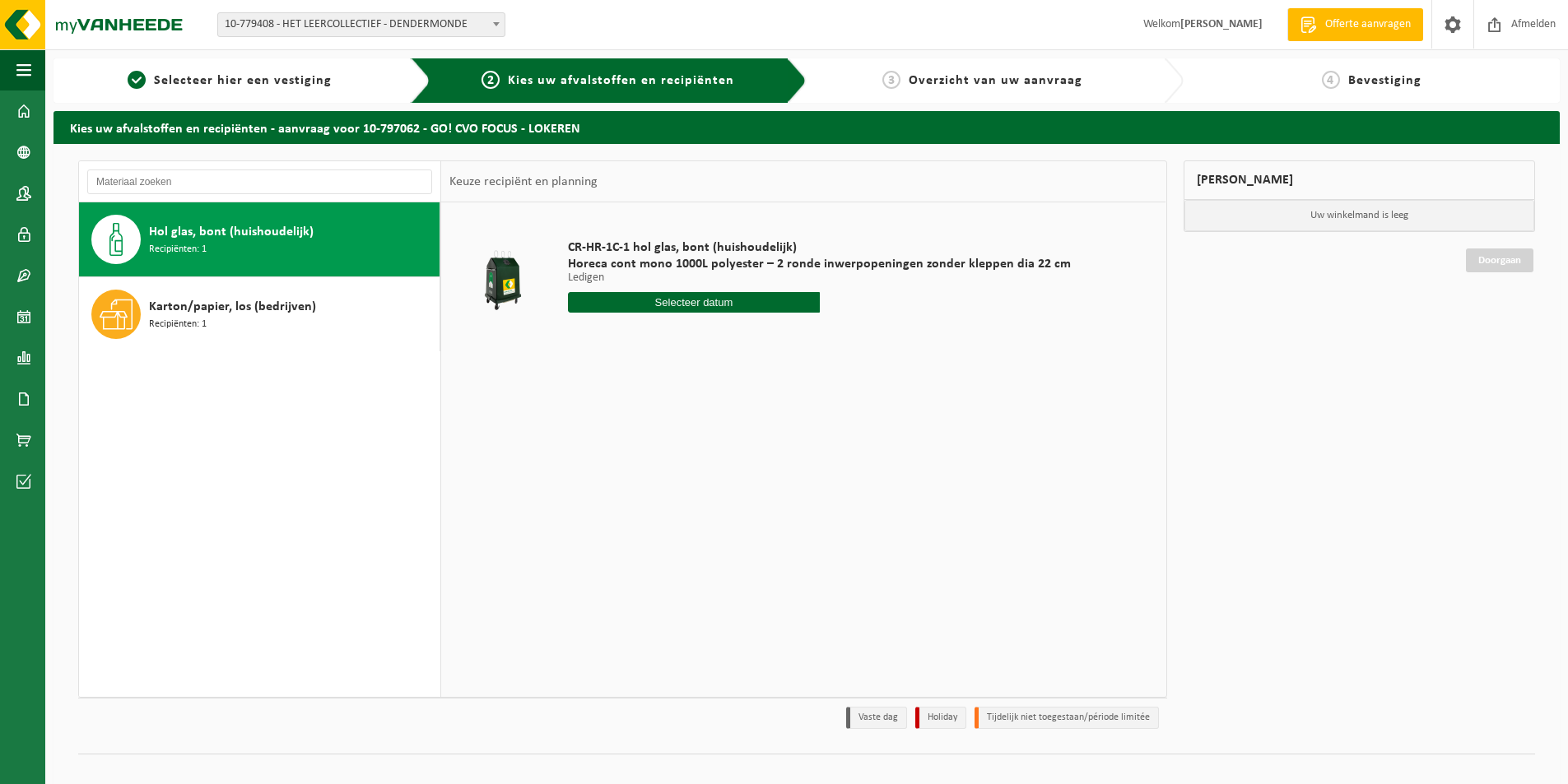
click at [628, 268] on span "Horeca cont mono 1000L polyester – 2 ronde inwerpopeningen zonder kleppen dia 2…" at bounding box center [819, 264] width 503 height 17
click at [495, 279] on div at bounding box center [502, 280] width 98 height 65
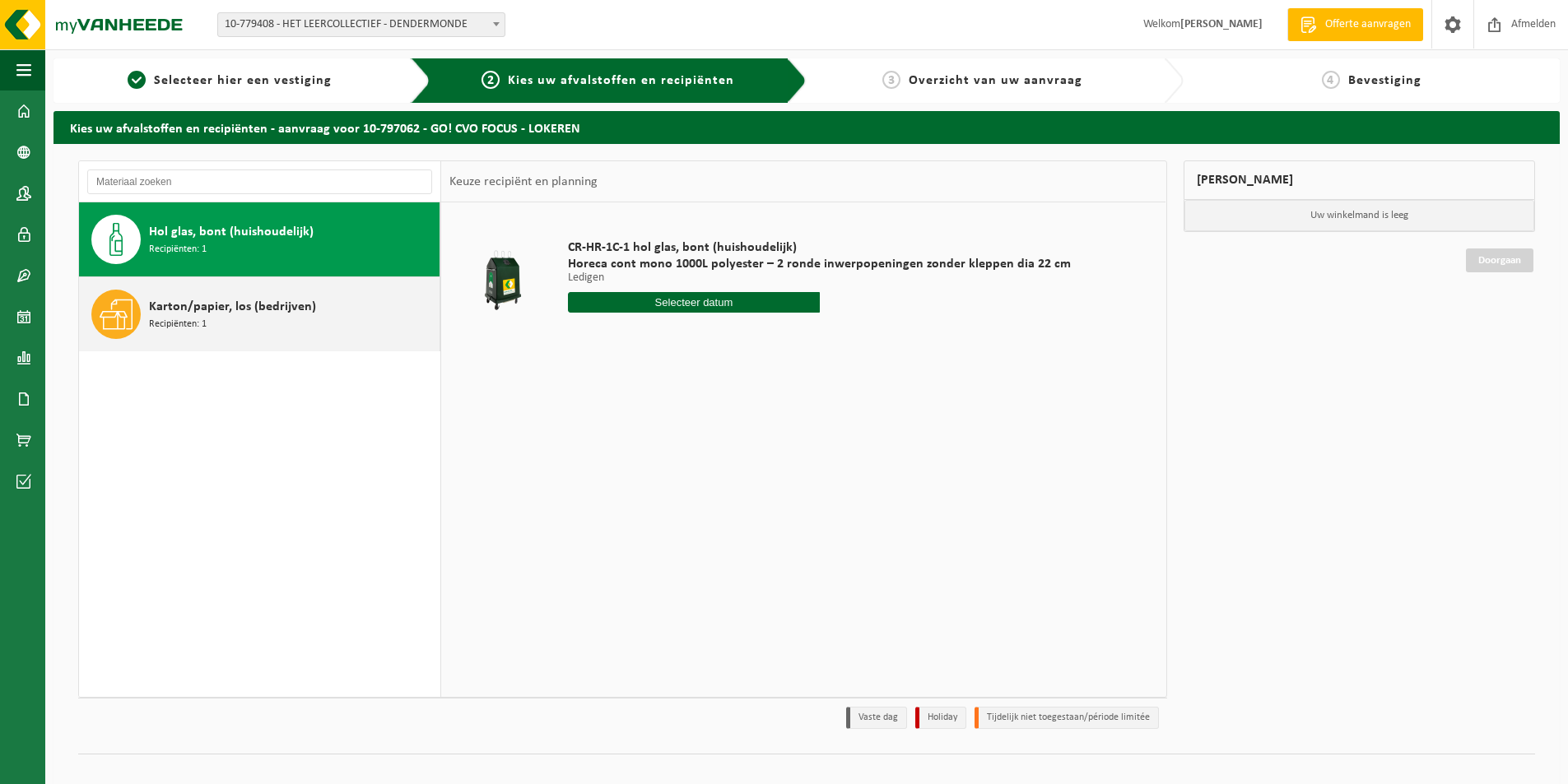
drag, startPoint x: 218, startPoint y: 307, endPoint x: 228, endPoint y: 314, distance: 12.2
click at [228, 314] on span "Karton/papier, los (bedrijven)" at bounding box center [232, 307] width 167 height 20
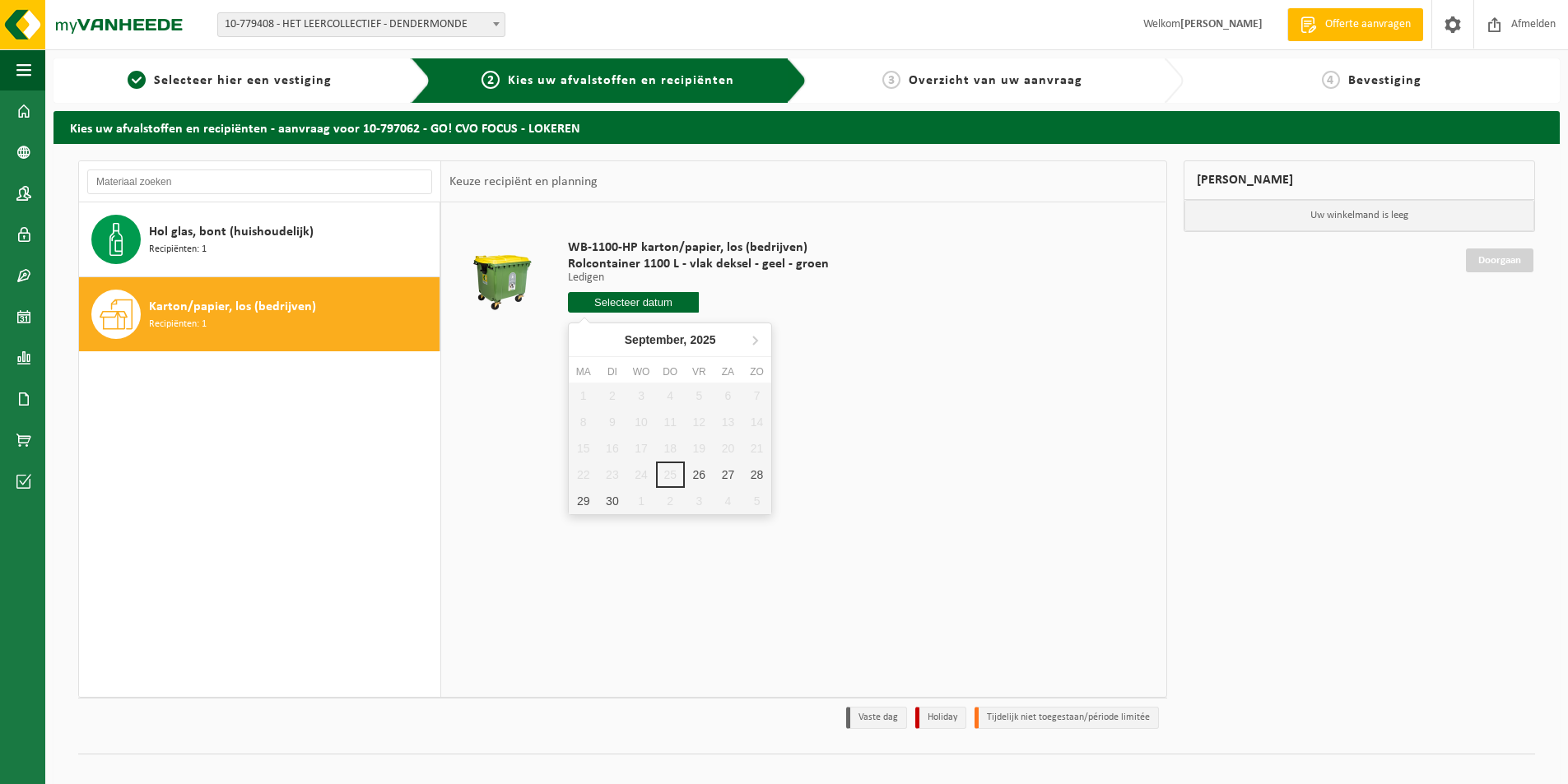
click at [624, 296] on input "text" at bounding box center [633, 302] width 131 height 21
click at [606, 501] on div "30" at bounding box center [612, 500] width 29 height 26
type input "Van [DATE]"
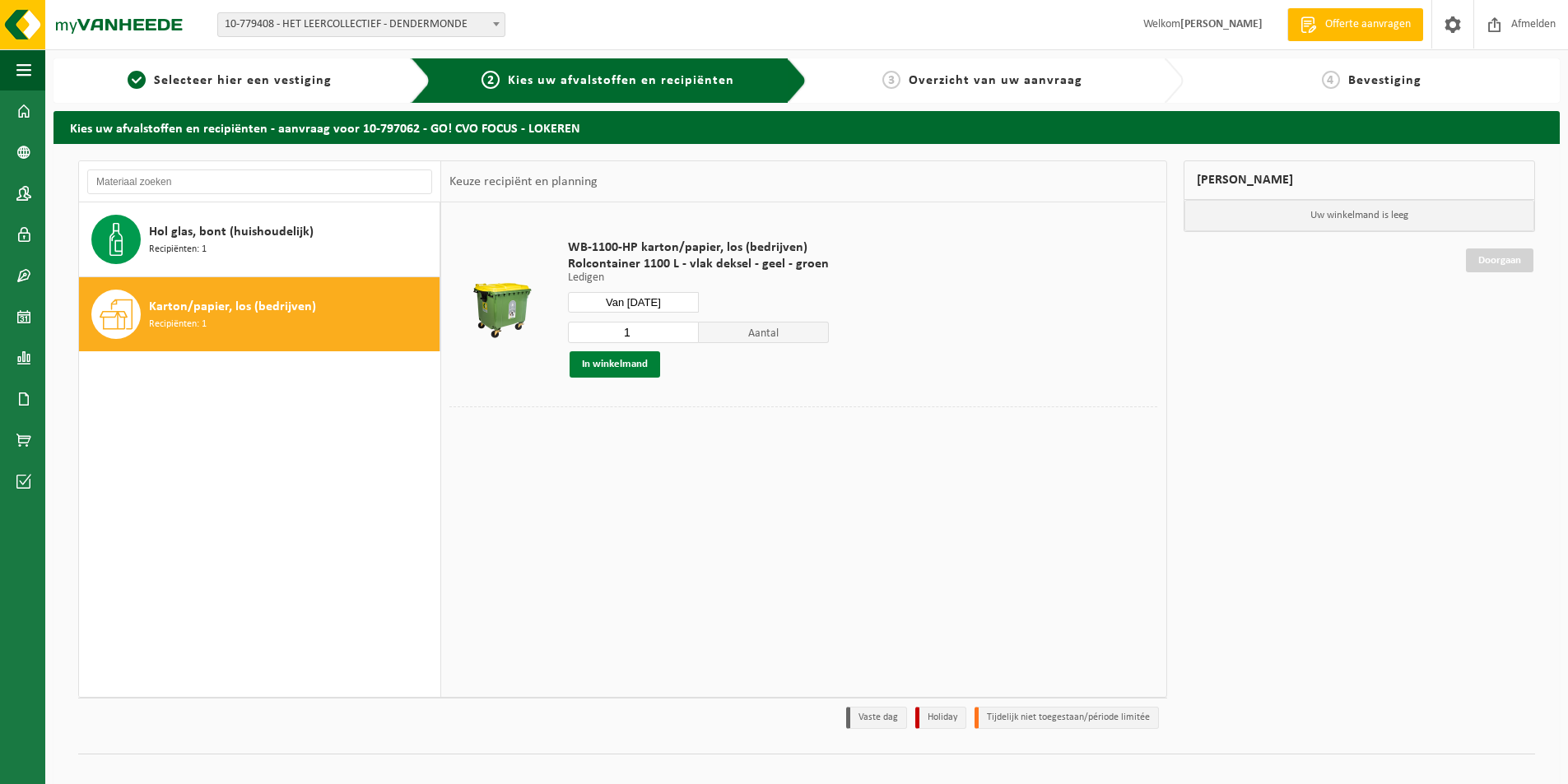
click at [632, 364] on button "In winkelmand" at bounding box center [615, 364] width 91 height 26
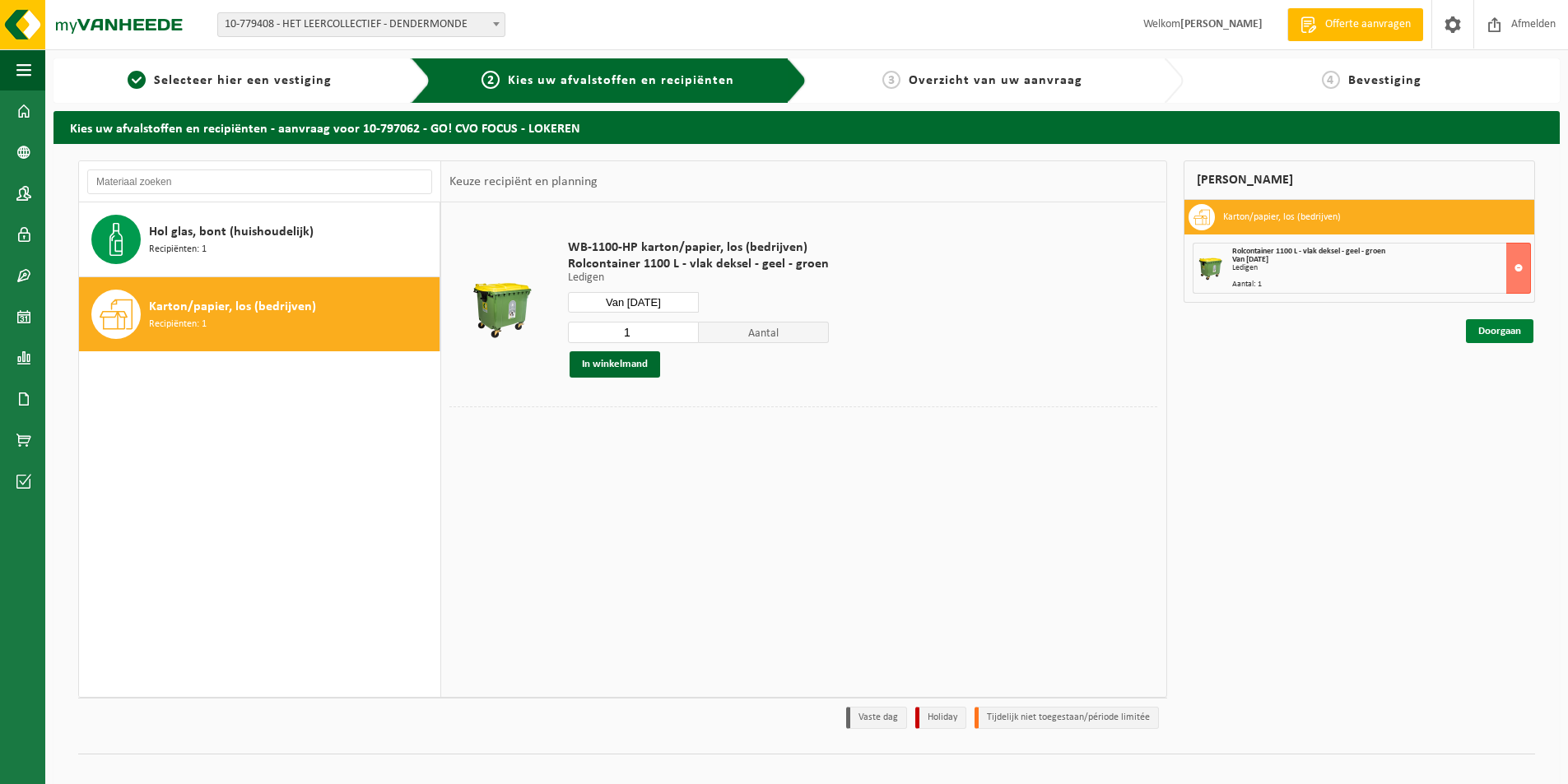
click at [1496, 329] on link "Doorgaan" at bounding box center [1500, 331] width 67 height 24
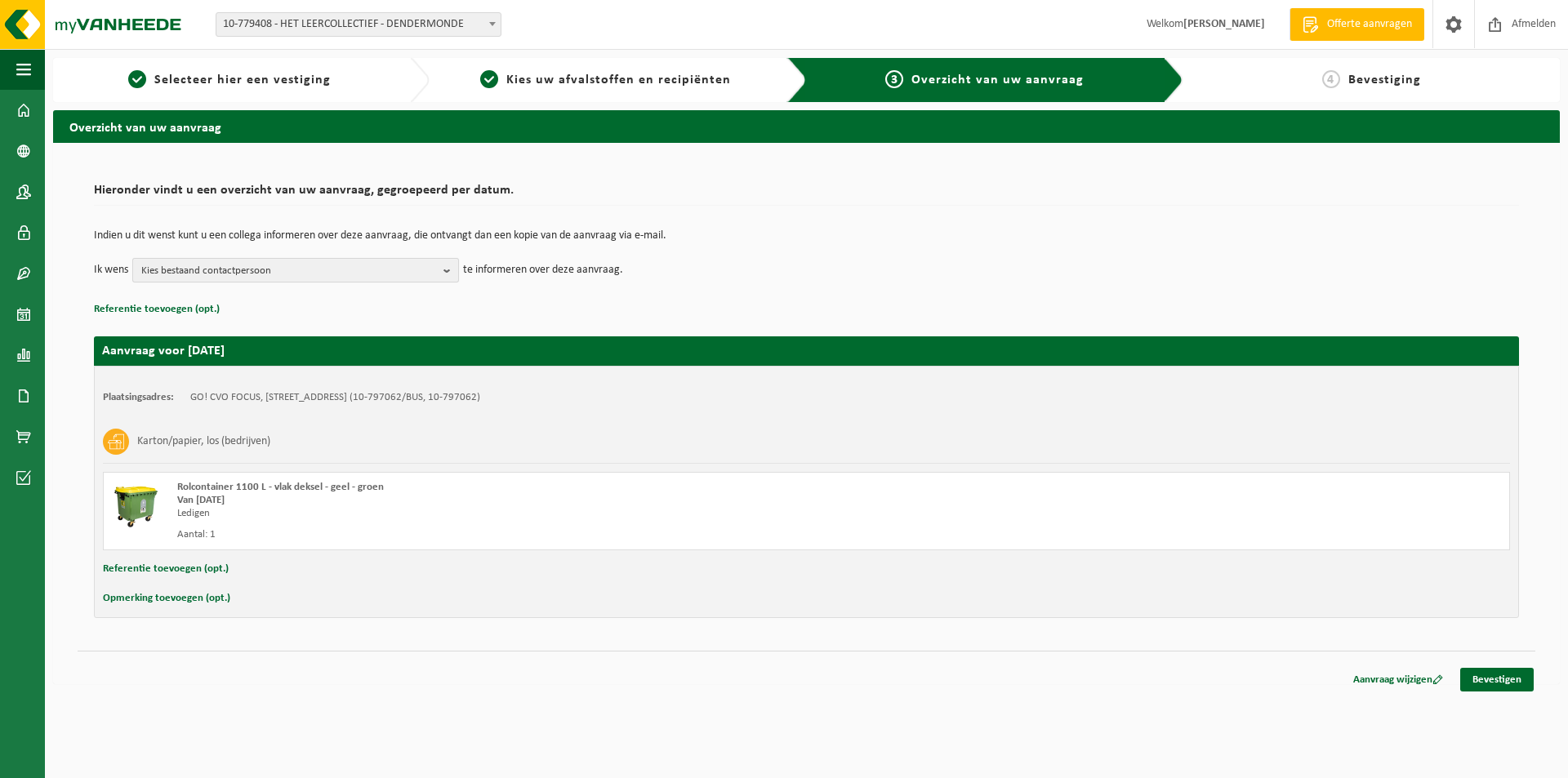
click at [467, 274] on p "te informeren over deze aanvraag." at bounding box center [543, 270] width 160 height 24
click at [449, 271] on b "button" at bounding box center [451, 270] width 15 height 22
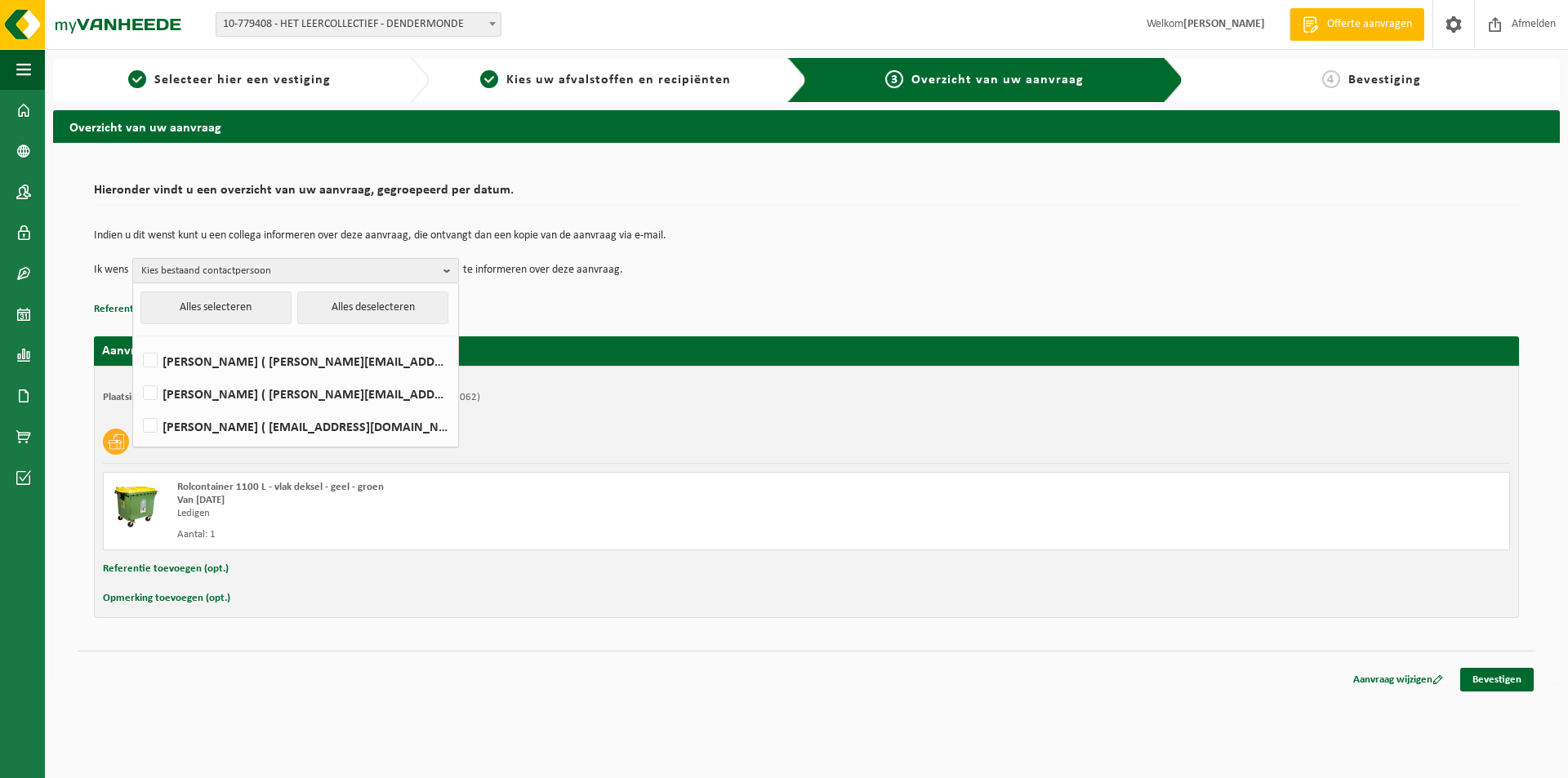
click at [442, 270] on button "Kies bestaand contactpersoon" at bounding box center [296, 270] width 327 height 24
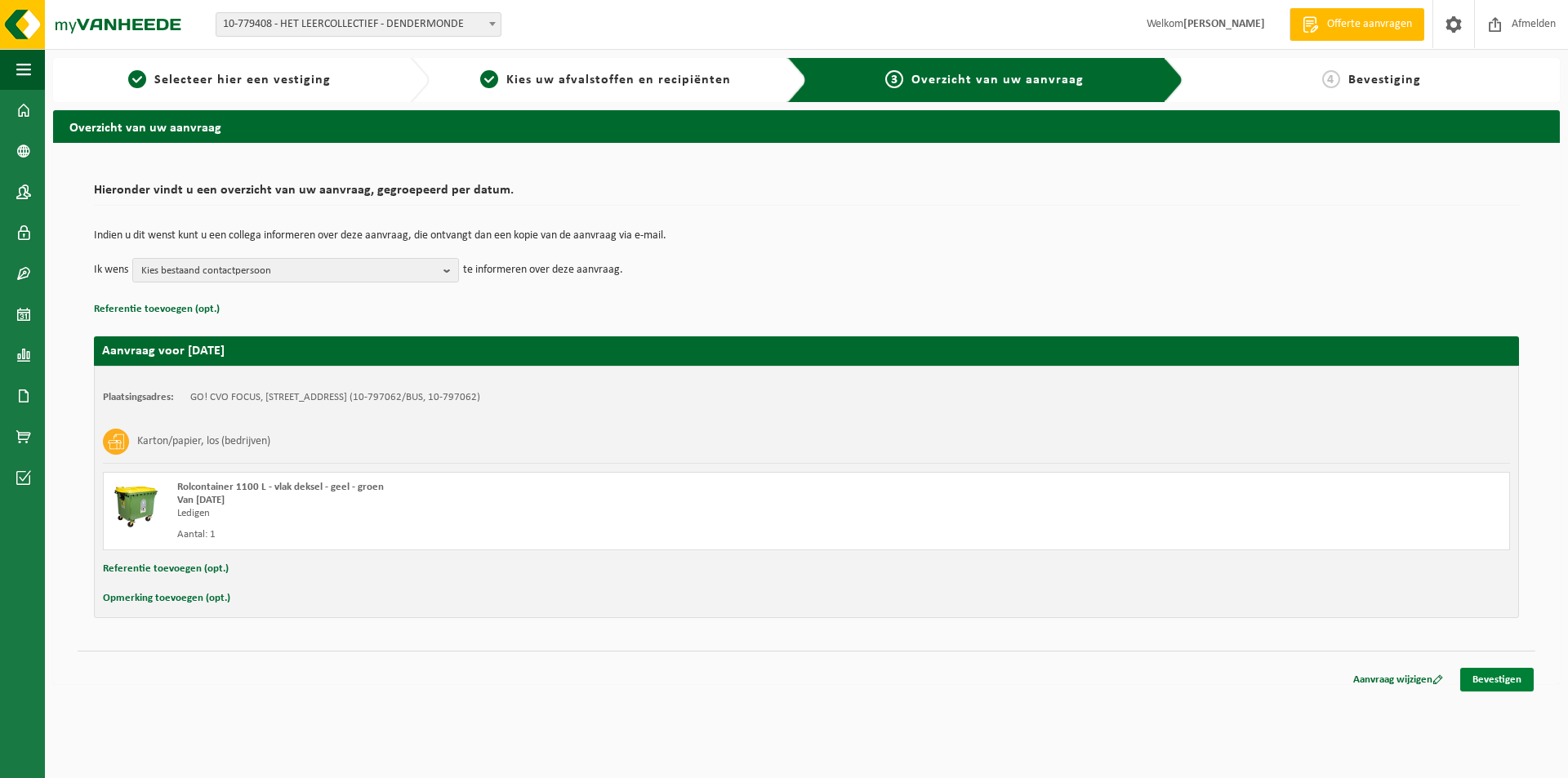
click at [1491, 683] on link "Bevestigen" at bounding box center [1497, 680] width 73 height 23
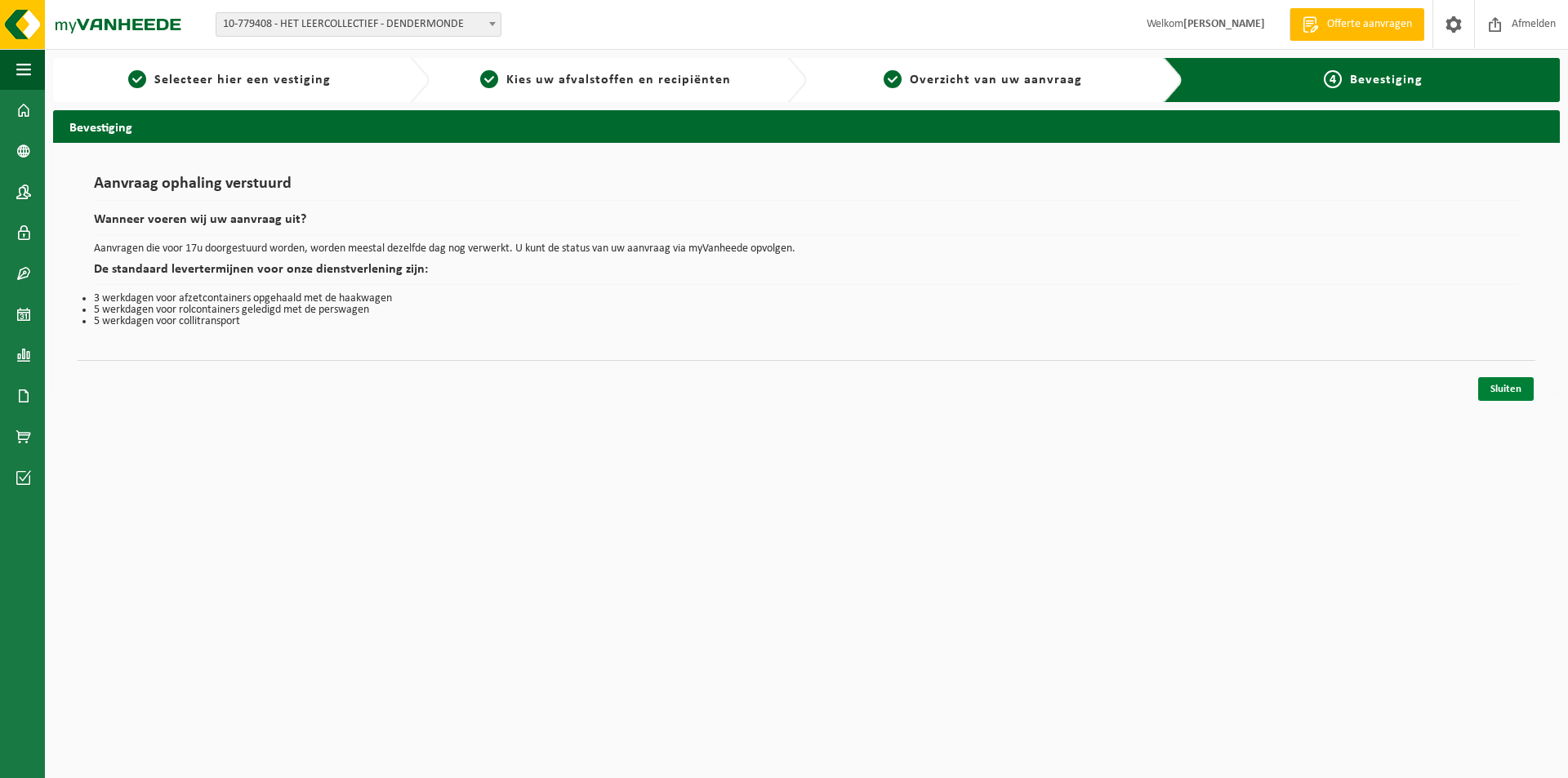
click at [1502, 390] on link "Sluiten" at bounding box center [1506, 389] width 56 height 23
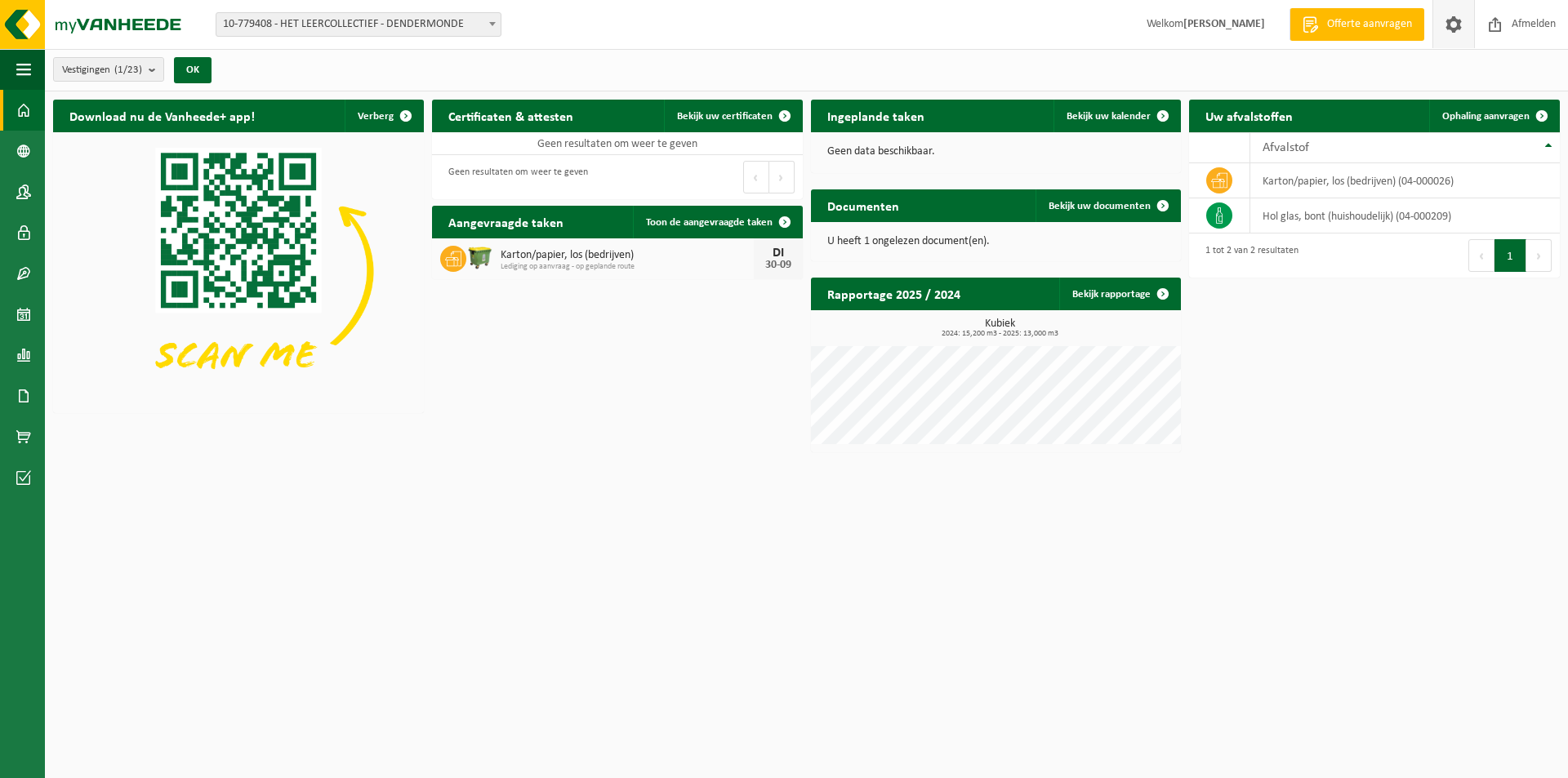
click at [1463, 38] on span at bounding box center [1453, 24] width 24 height 48
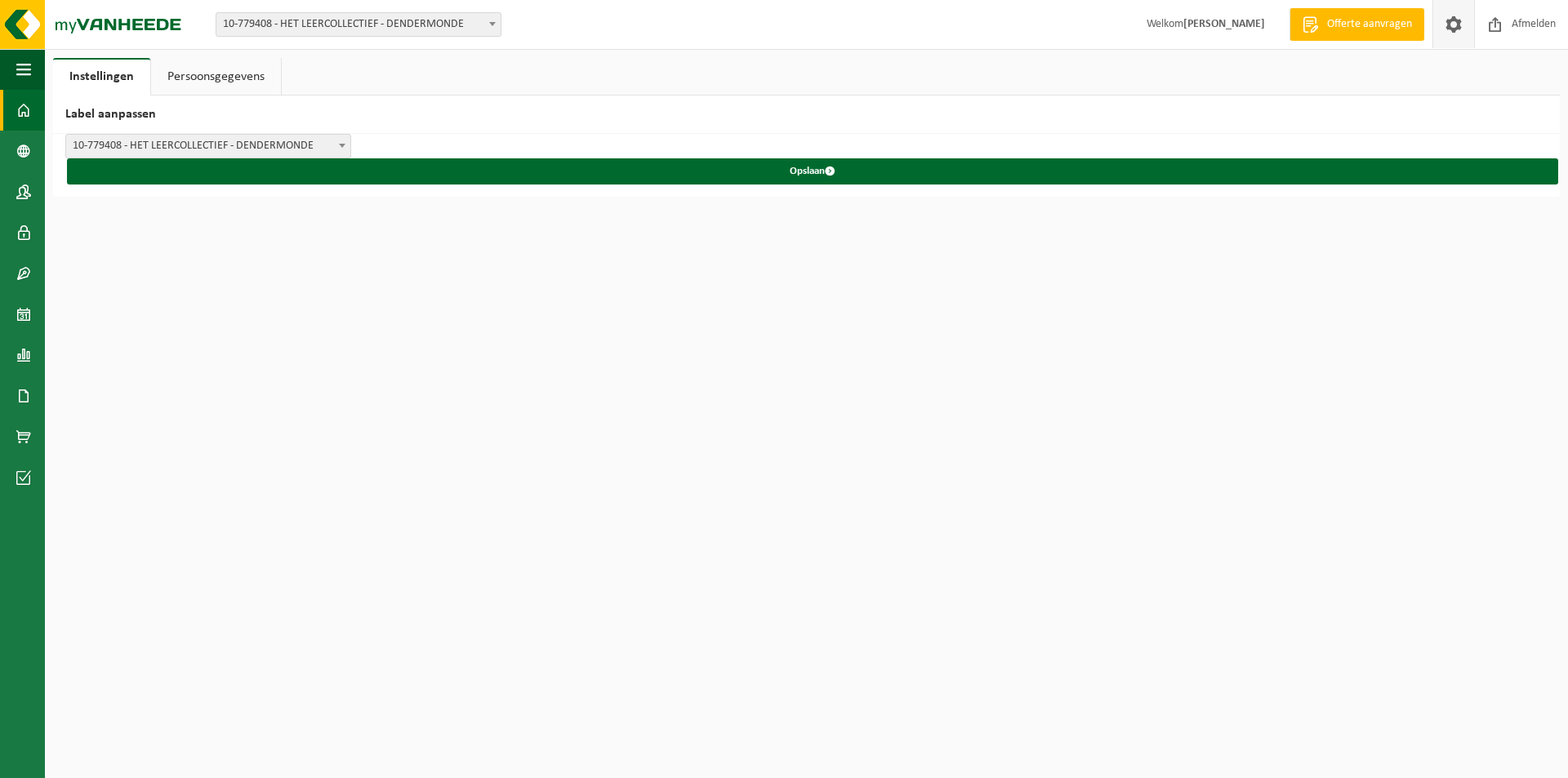
click at [18, 112] on span at bounding box center [24, 110] width 15 height 41
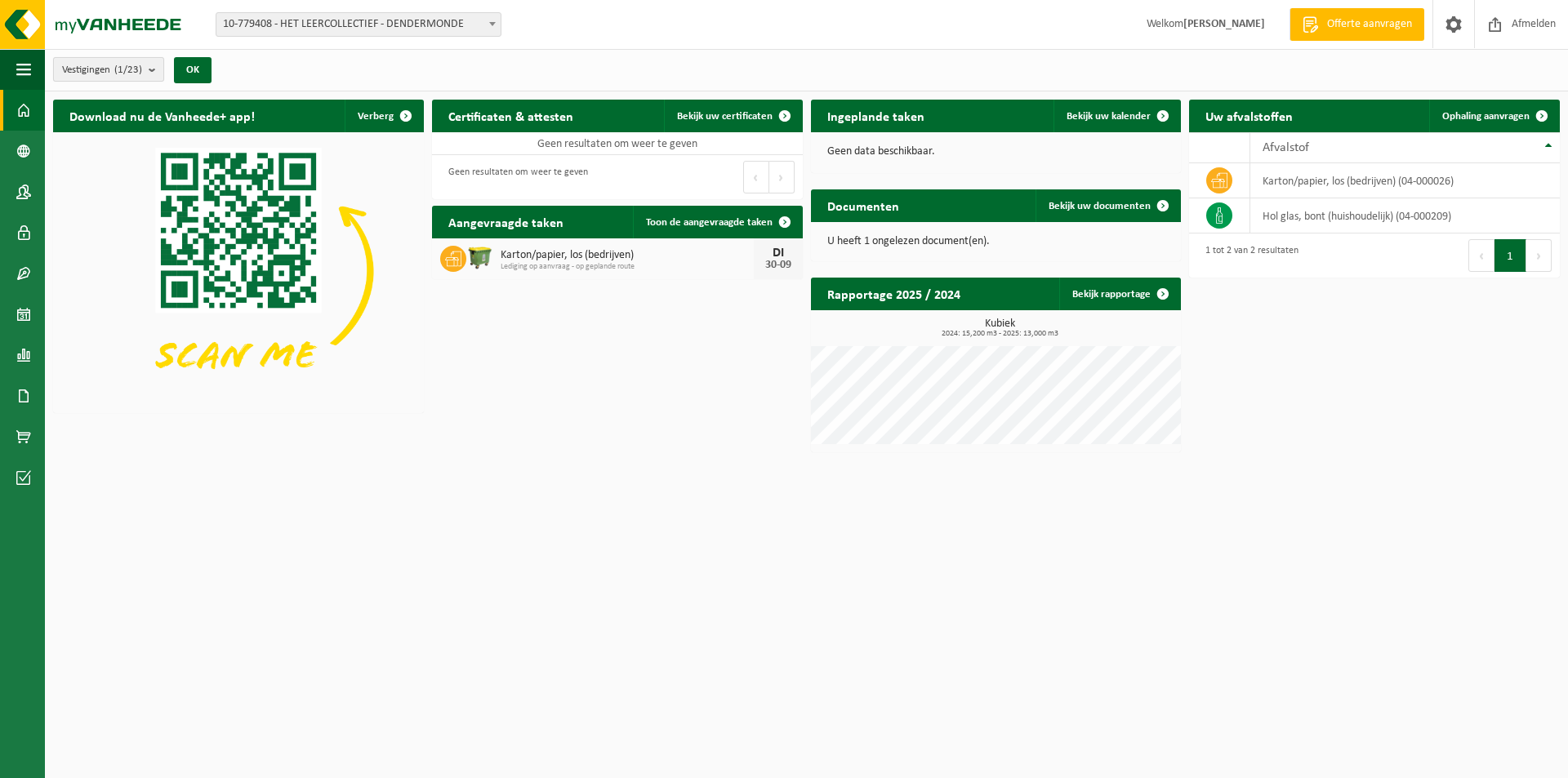
click at [142, 70] on span "Vestigingen (1/23)" at bounding box center [102, 70] width 80 height 24
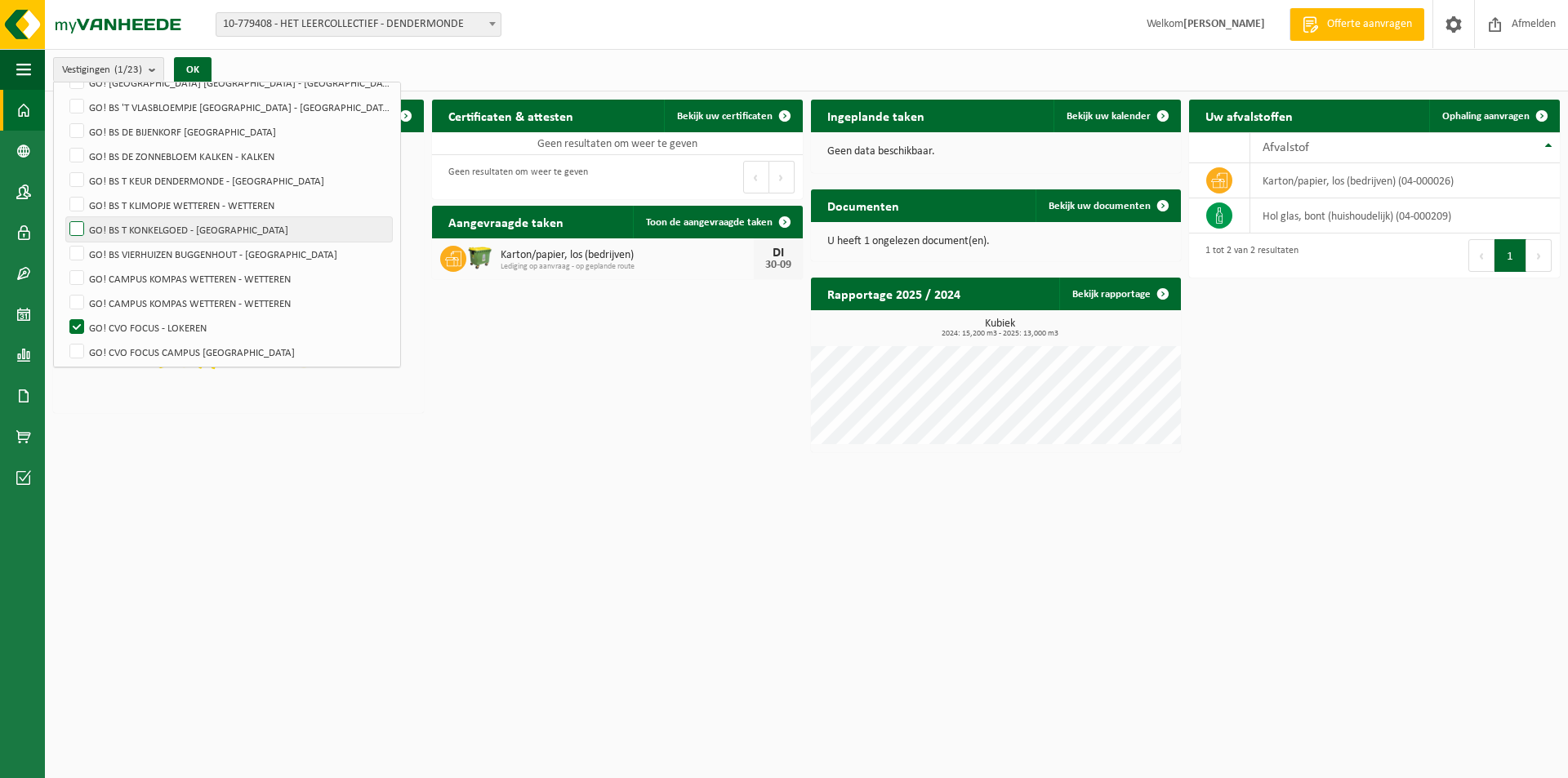
scroll to position [163, 0]
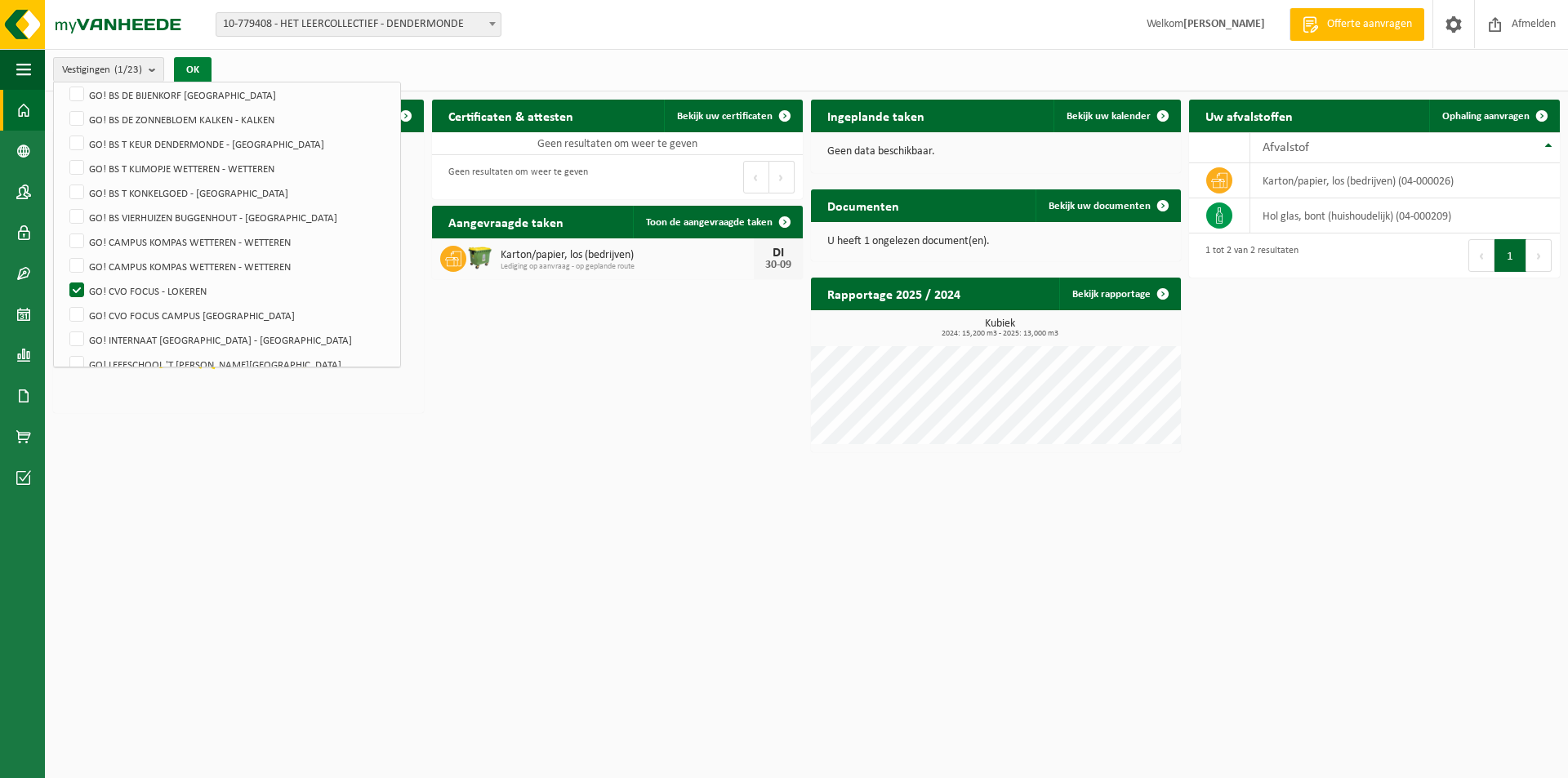
drag, startPoint x: 192, startPoint y: 70, endPoint x: 200, endPoint y: 76, distance: 10.0
click at [198, 74] on button "OK" at bounding box center [192, 70] width 37 height 26
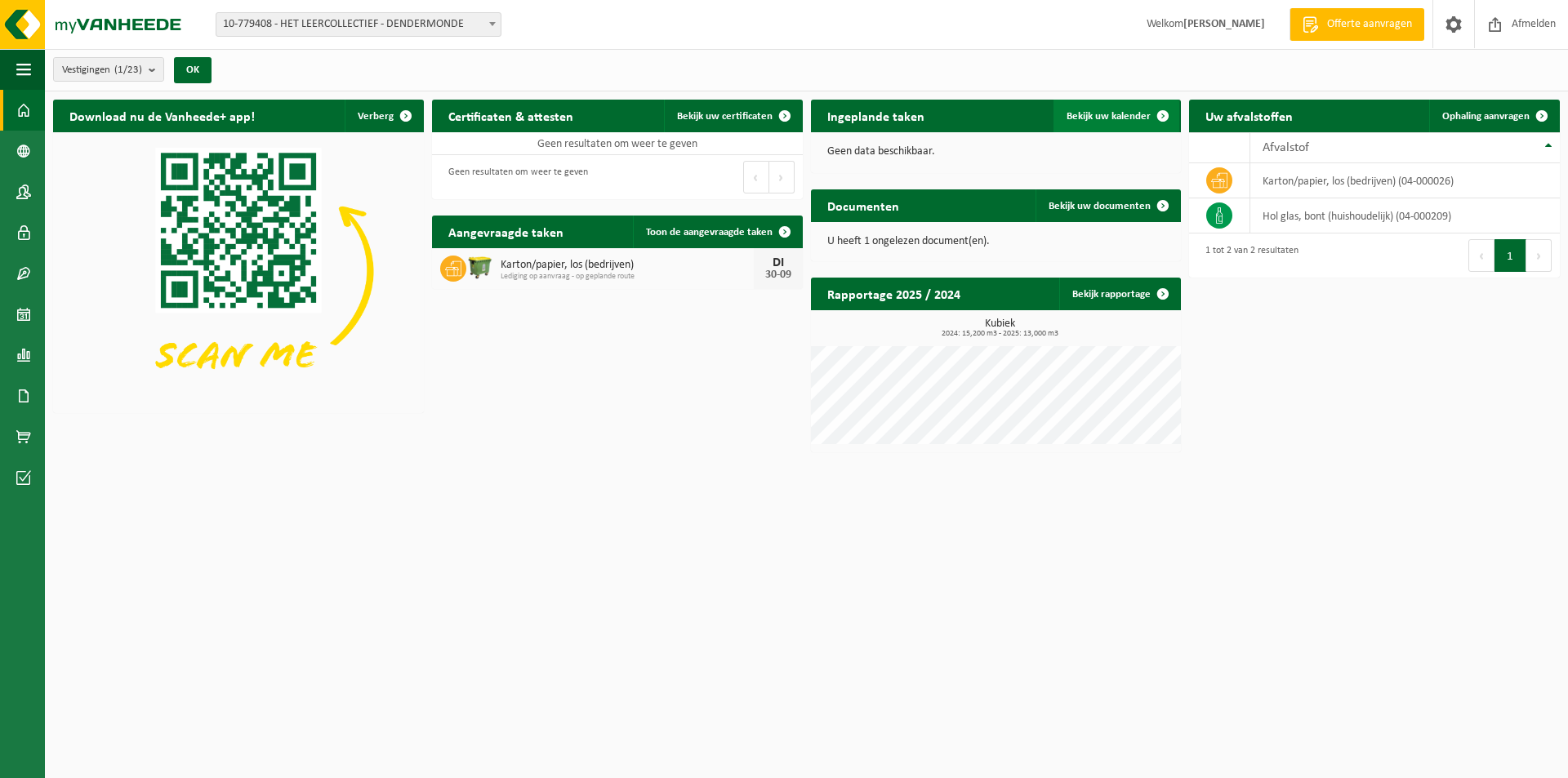
click at [1148, 121] on span at bounding box center [1162, 116] width 32 height 32
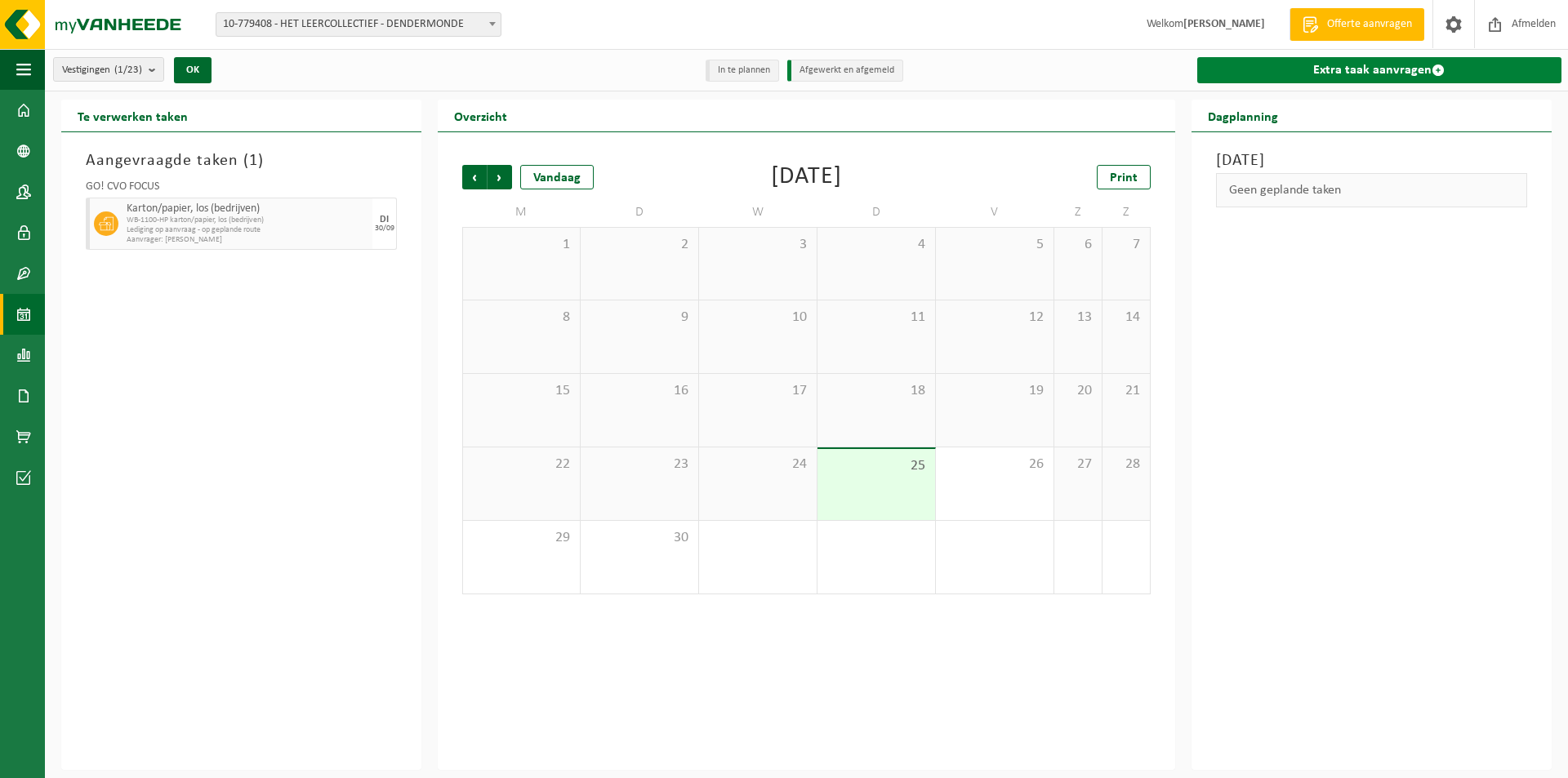
drag, startPoint x: 1541, startPoint y: 35, endPoint x: 1516, endPoint y: 72, distance: 44.7
click at [1541, 34] on span "Afmelden" at bounding box center [1533, 24] width 52 height 48
